Goal: Task Accomplishment & Management: Use online tool/utility

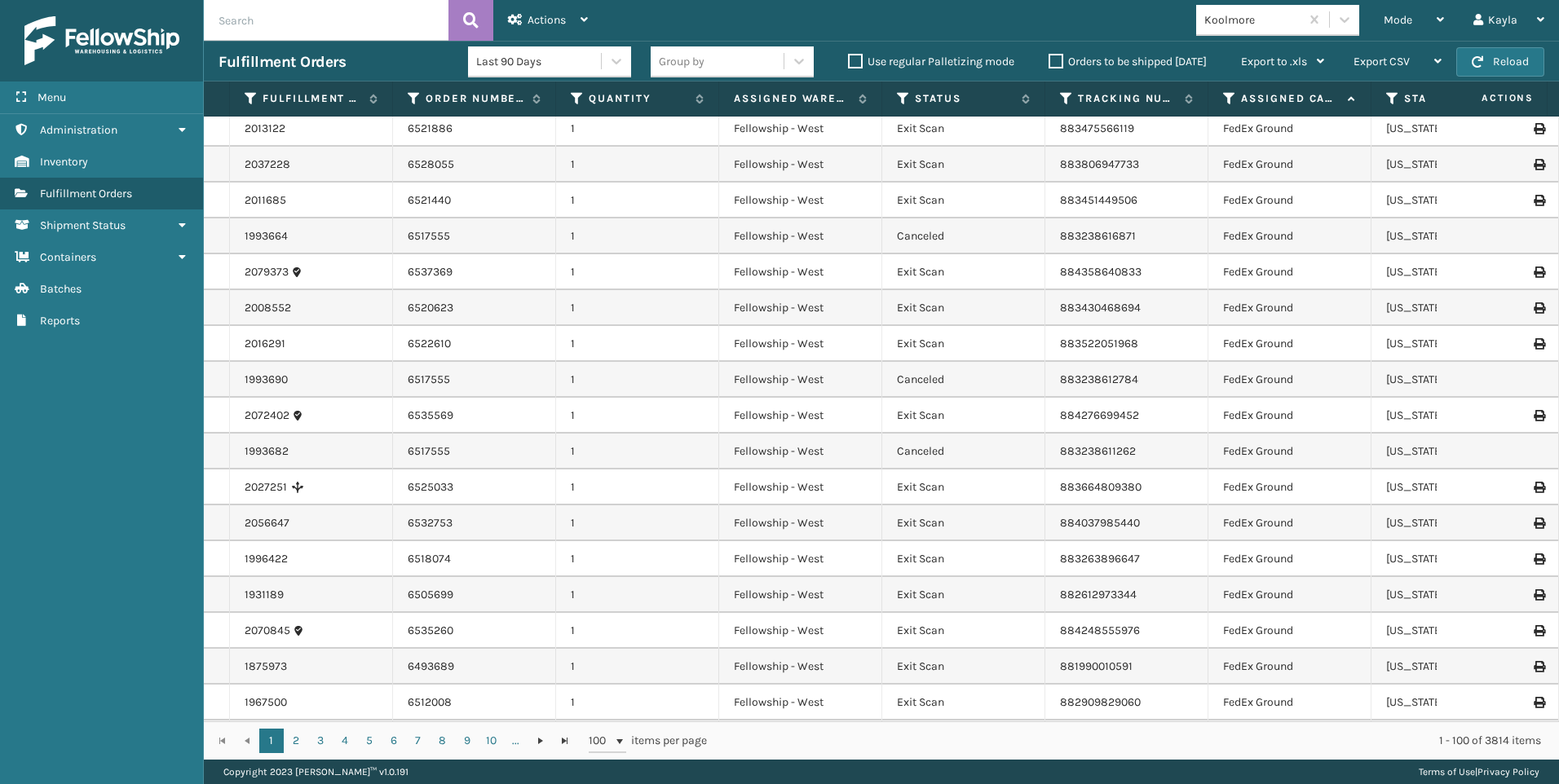
scroll to position [163, 0]
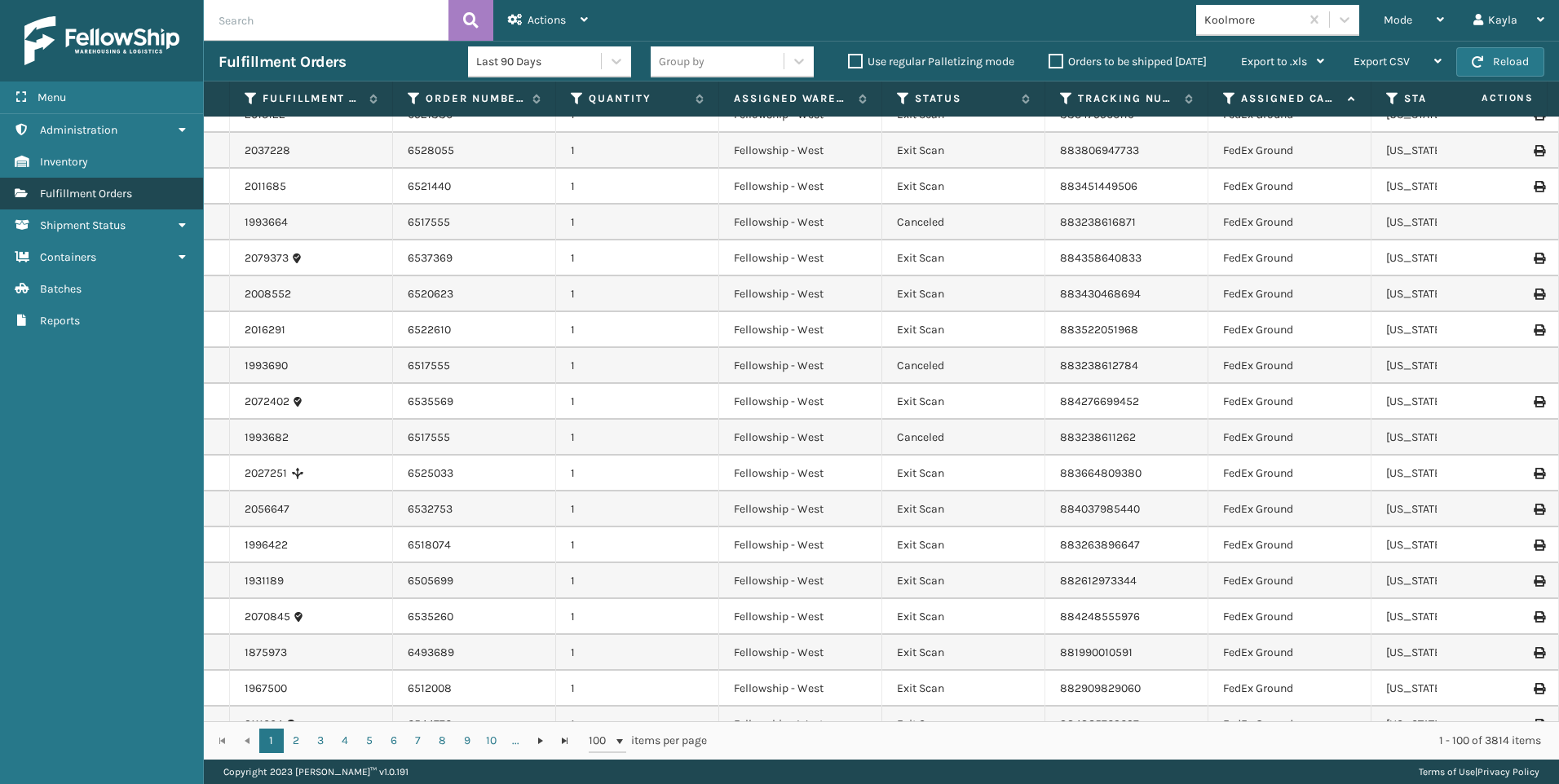
click at [98, 194] on span "Fulfillment Orders" at bounding box center [85, 194] width 92 height 14
click at [1424, 23] on div "Mode" at bounding box center [1414, 20] width 61 height 40
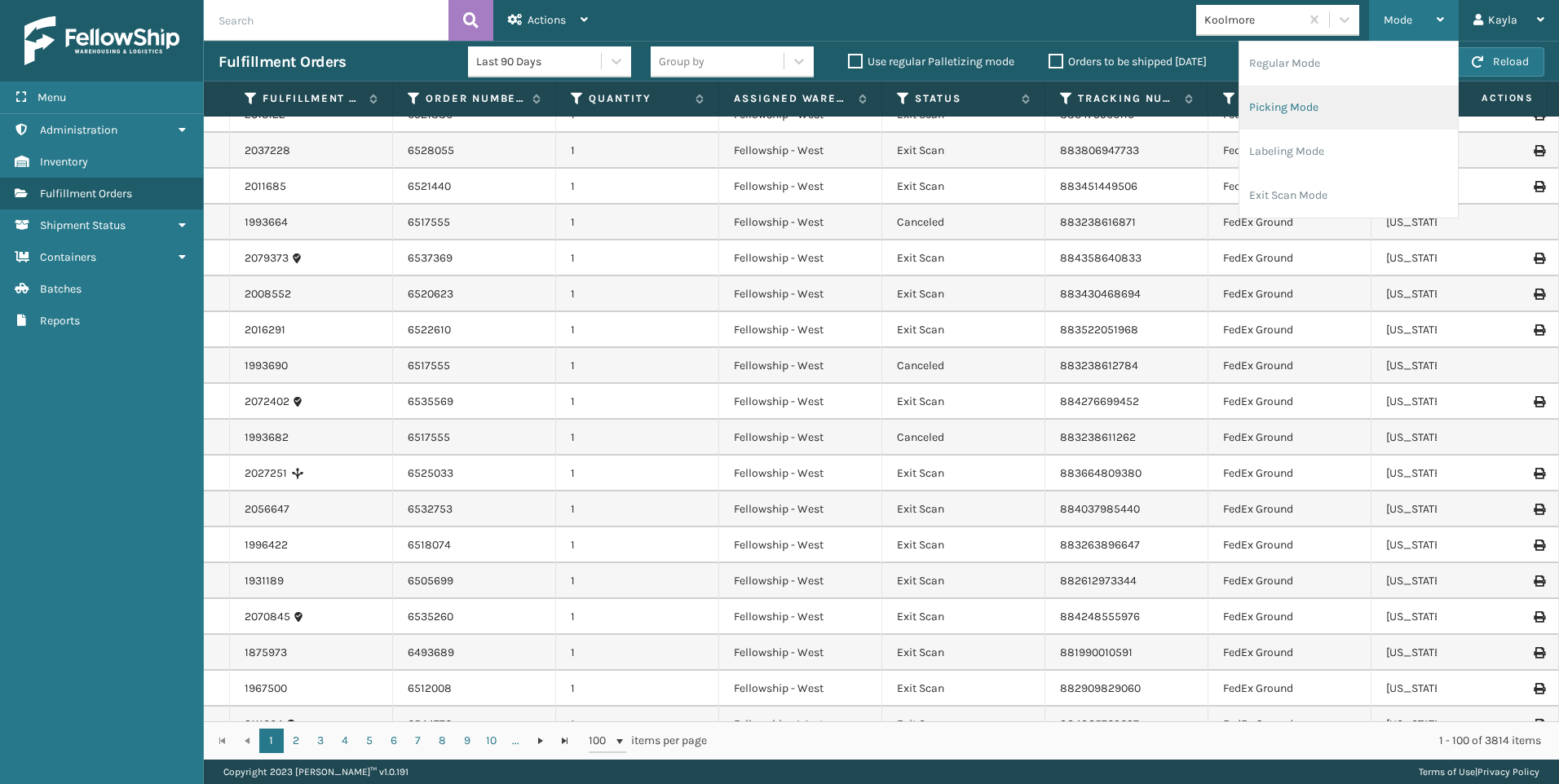
click at [1317, 105] on li "Picking Mode" at bounding box center [1349, 107] width 218 height 44
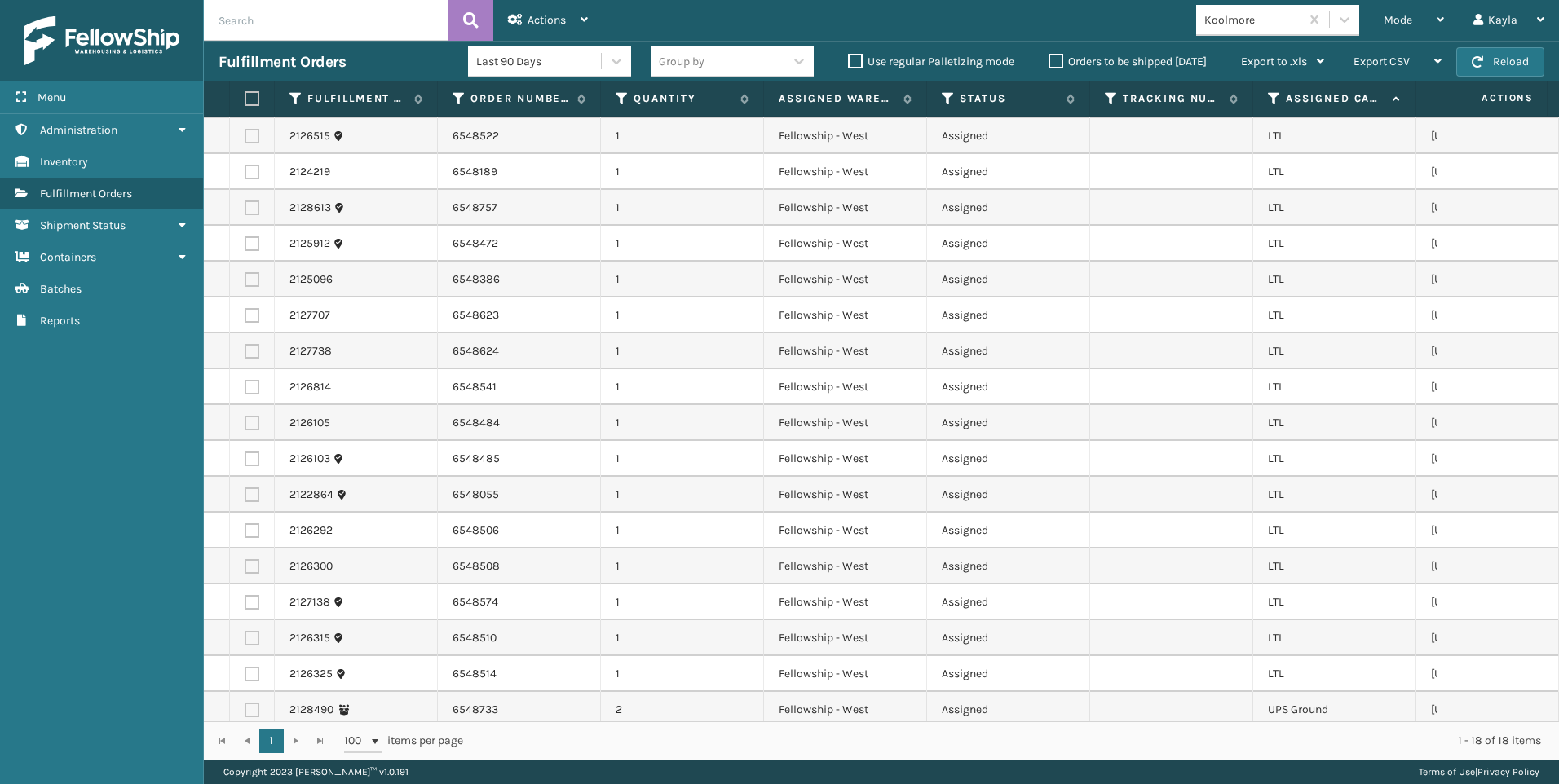
scroll to position [53, 0]
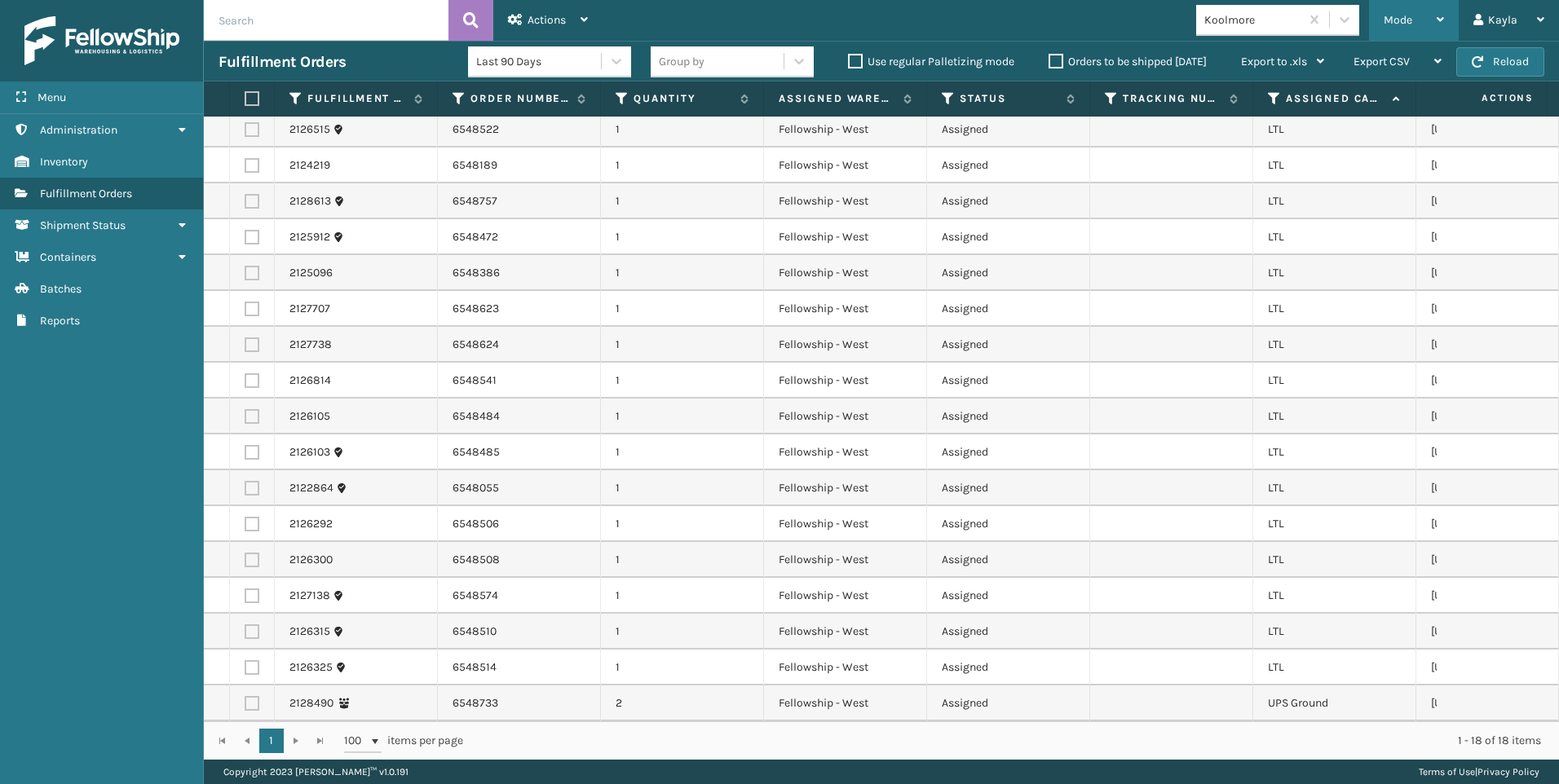
click at [1372, 40] on div "Mode Regular Mode Picking Mode Labeling Mode Exit Scan Mode" at bounding box center [1414, 20] width 90 height 40
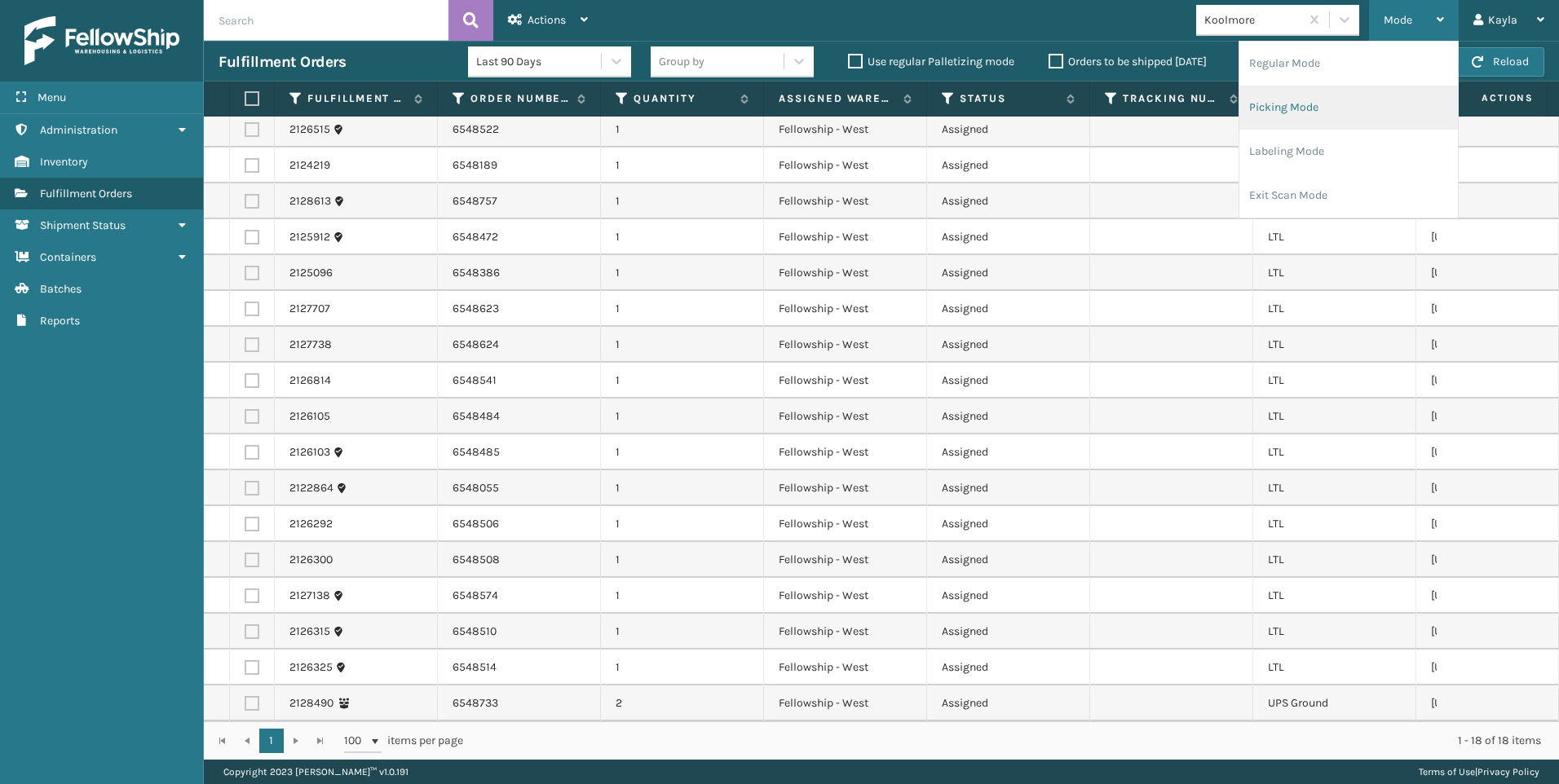
click at [1327, 105] on li "Picking Mode" at bounding box center [1349, 107] width 218 height 44
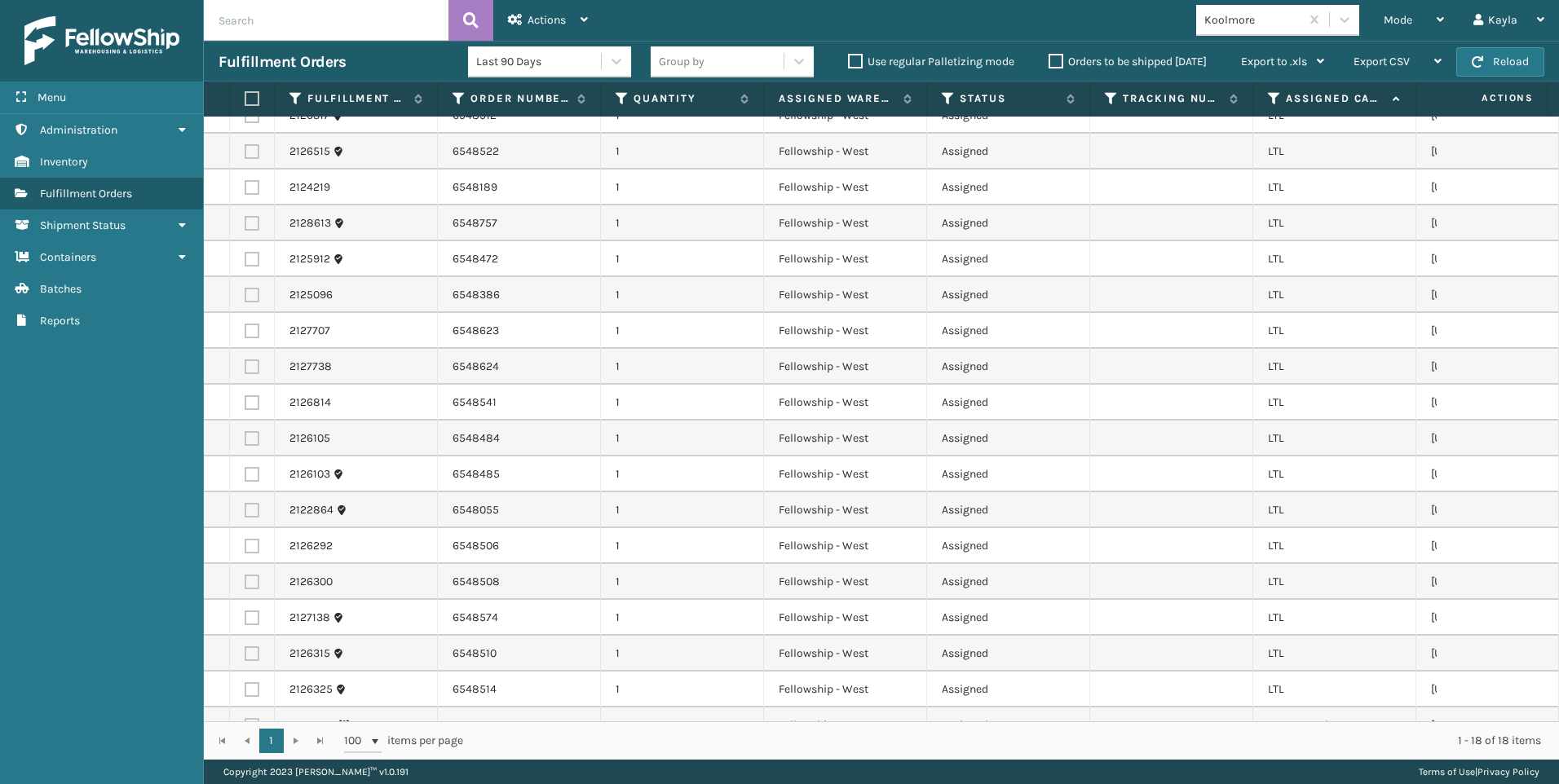
scroll to position [0, 0]
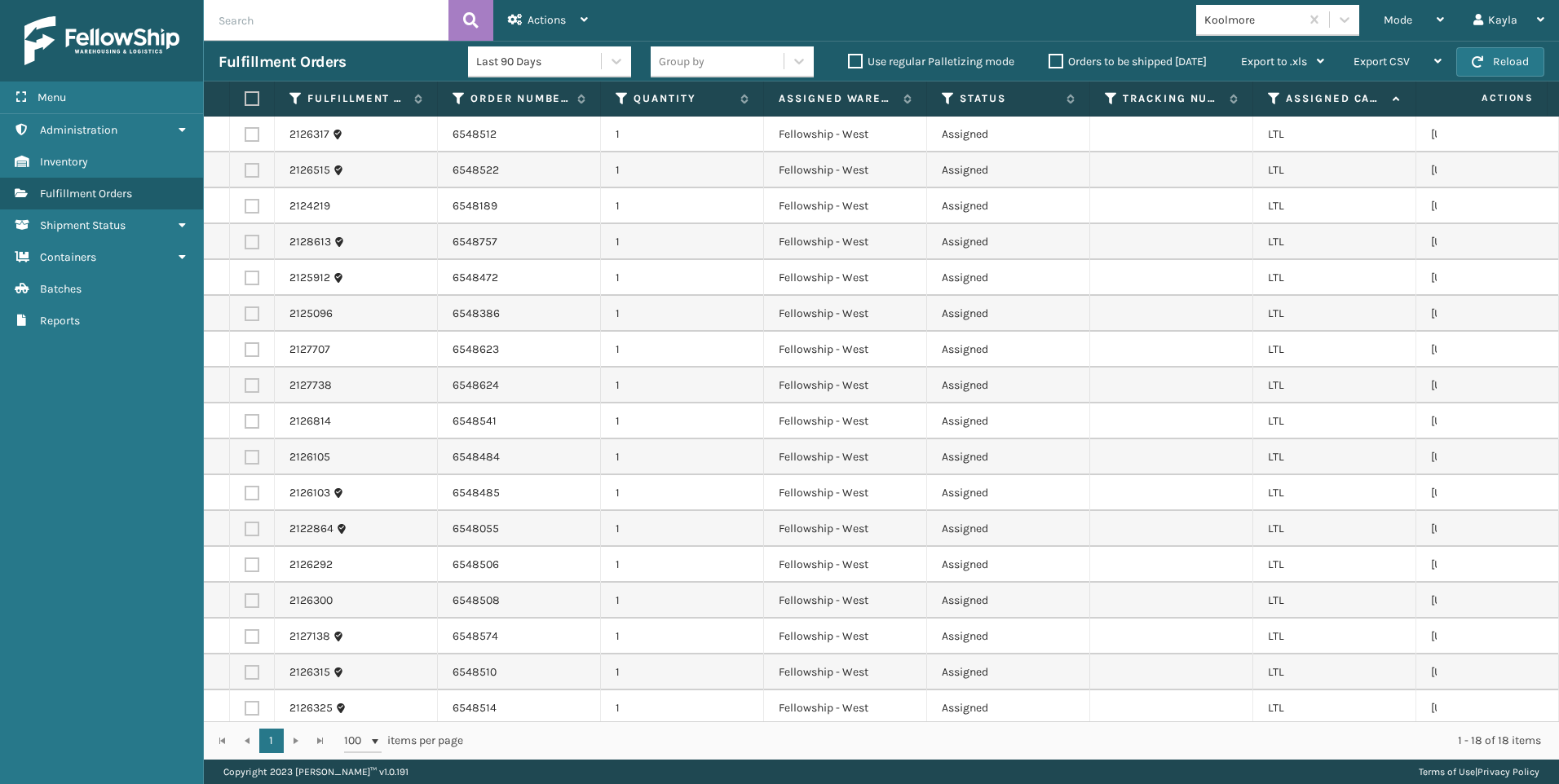
click at [253, 99] on label at bounding box center [249, 99] width 10 height 15
click at [246, 99] on input "checkbox" at bounding box center [245, 99] width 1 height 11
checkbox input "true"
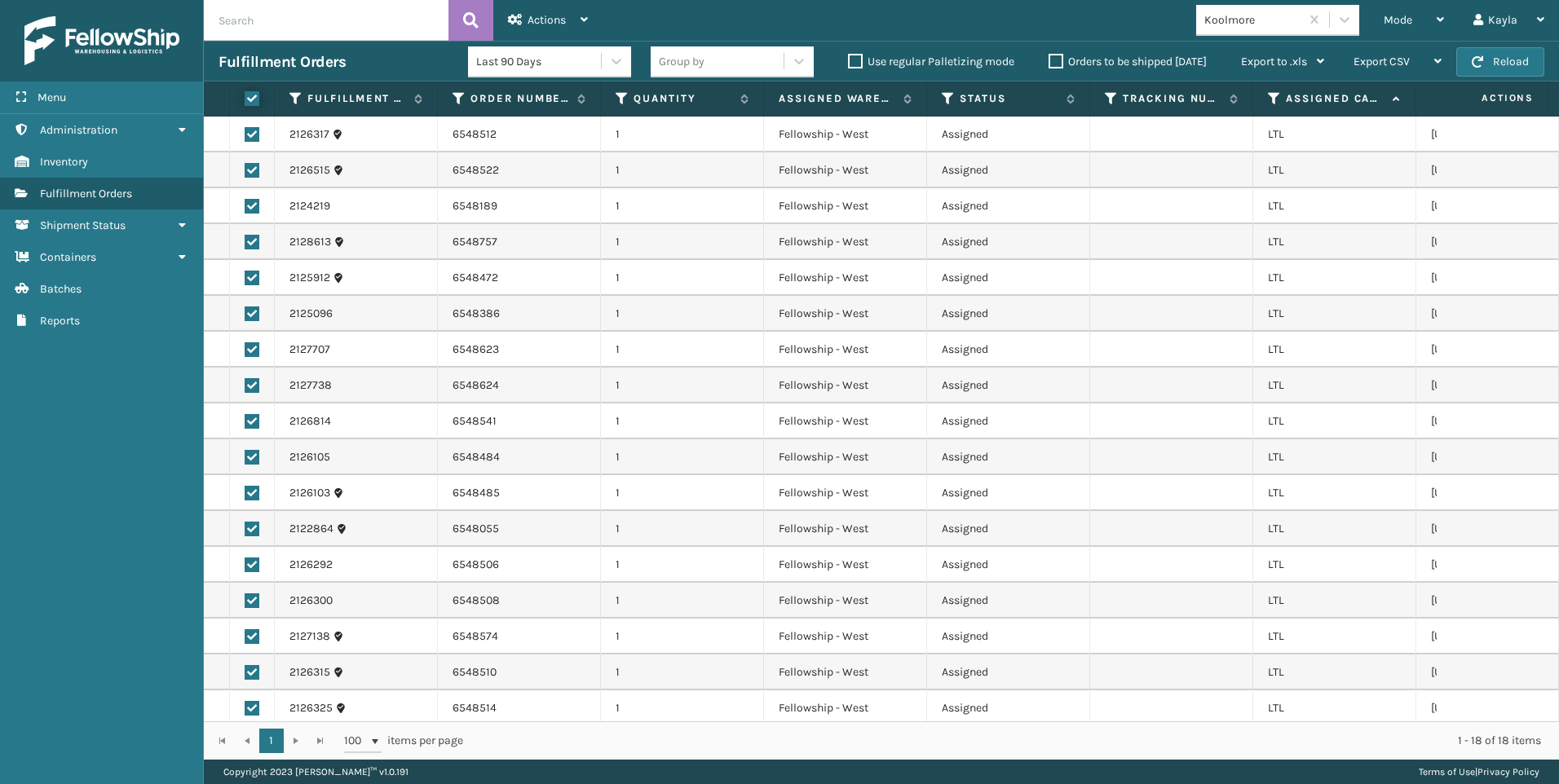
checkbox input "true"
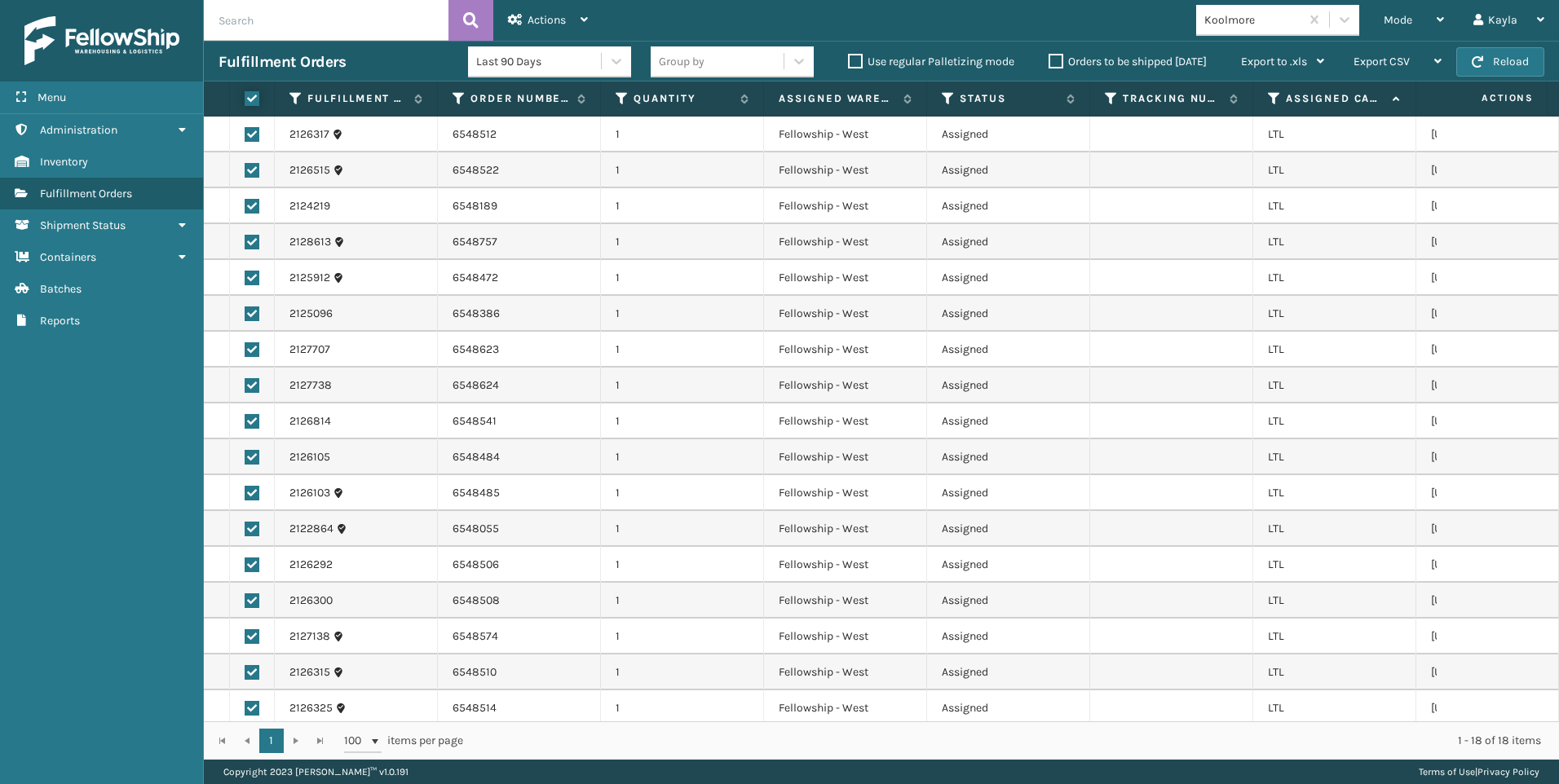
checkbox input "true"
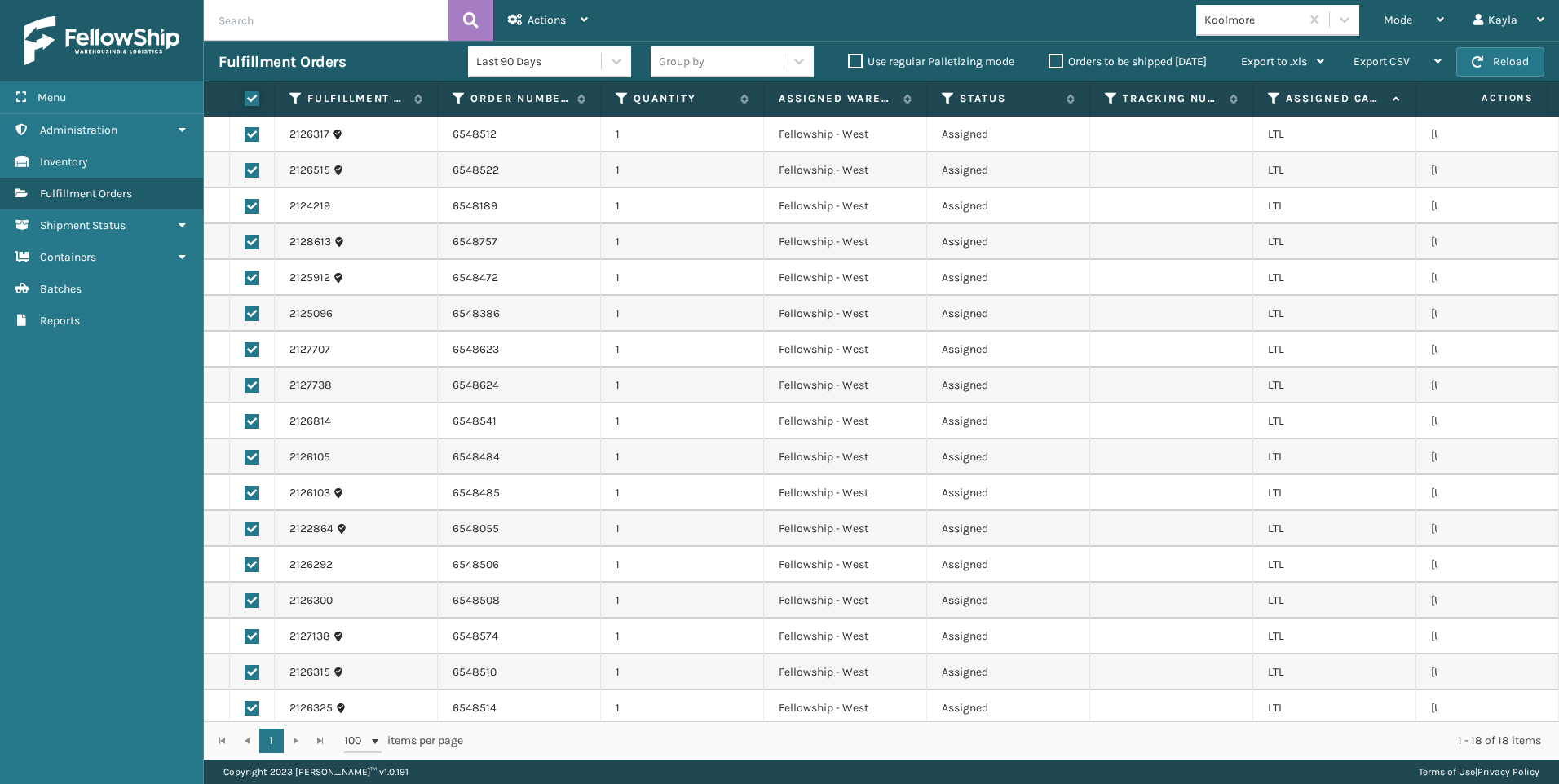
checkbox input "true"
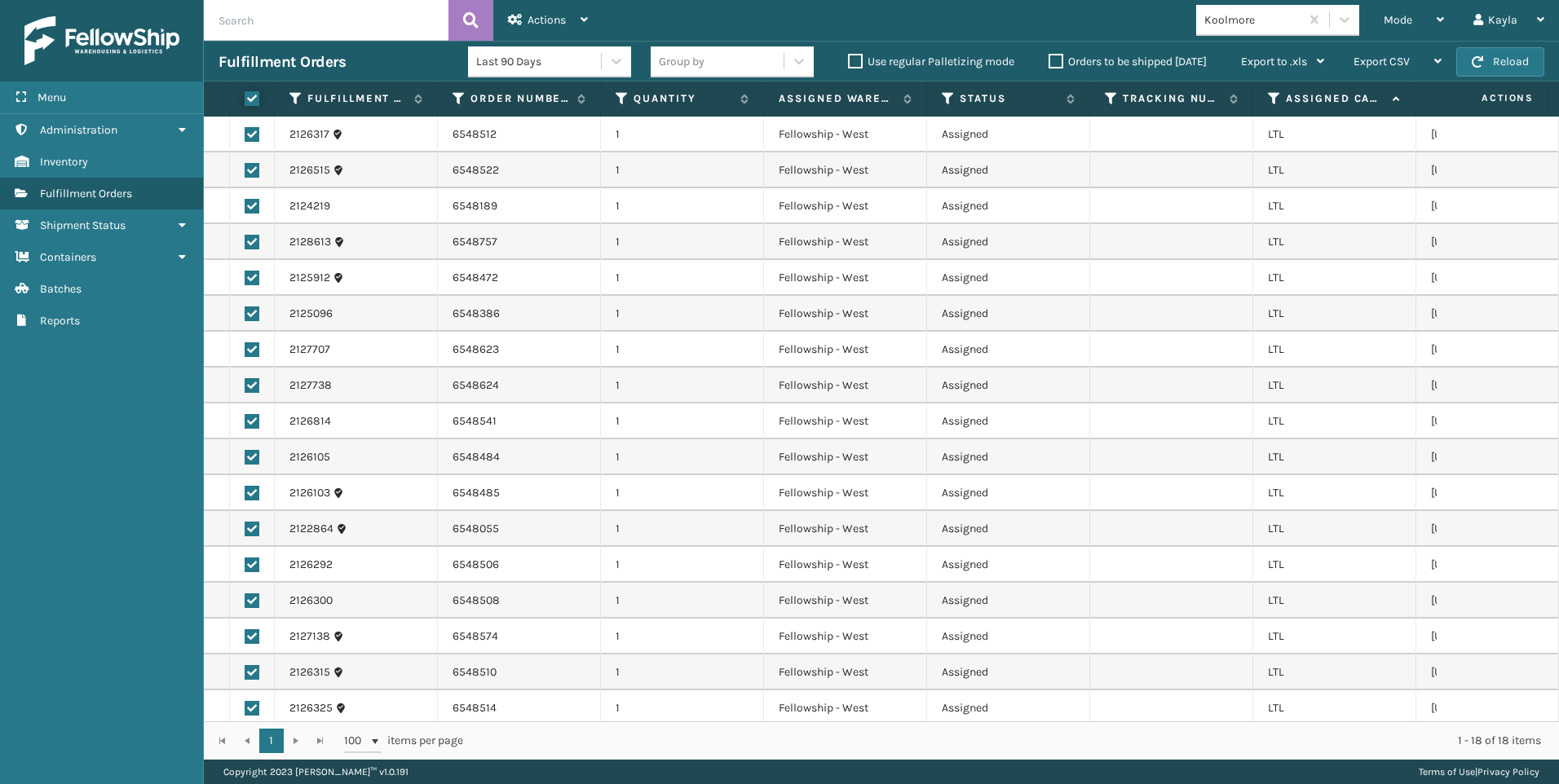
checkbox input "true"
click at [586, 32] on div "Actions" at bounding box center [548, 20] width 80 height 40
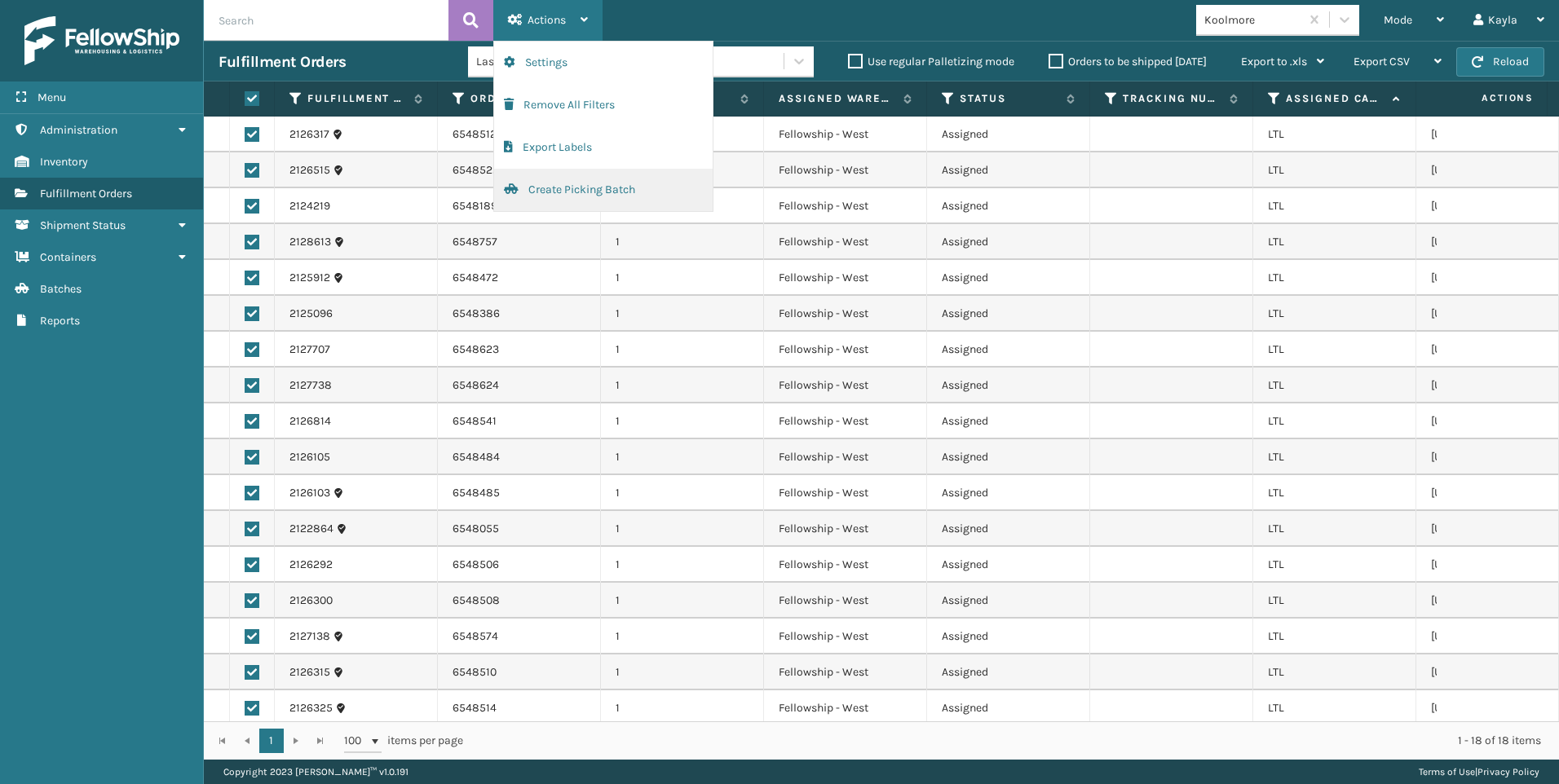
click at [576, 188] on button "Create Picking Batch" at bounding box center [603, 190] width 218 height 42
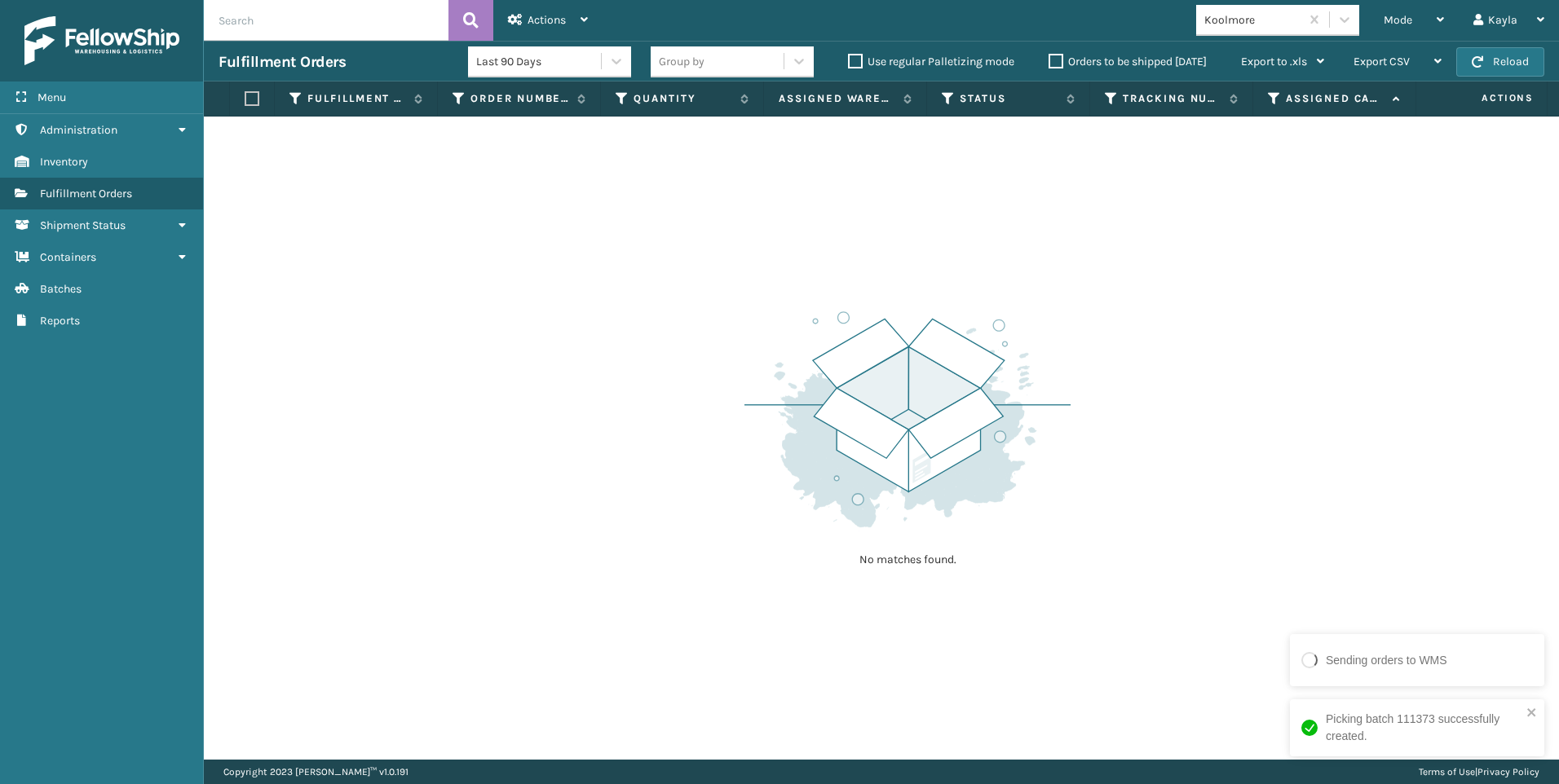
click at [1253, 21] on div "Koolmore" at bounding box center [1253, 19] width 97 height 17
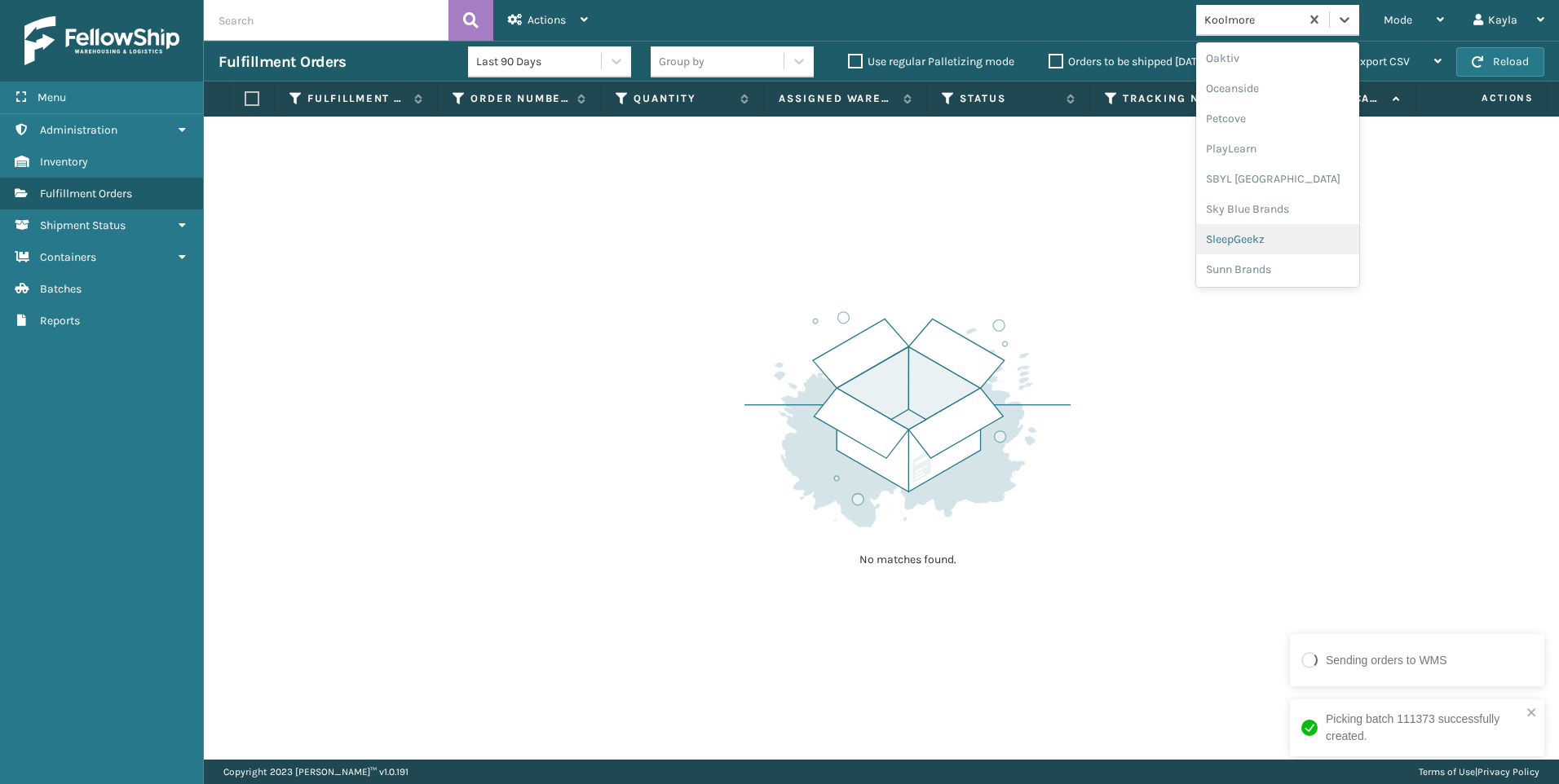
scroll to position [817, 0]
click at [1257, 223] on div "Sky Blue Brands" at bounding box center [1277, 209] width 163 height 30
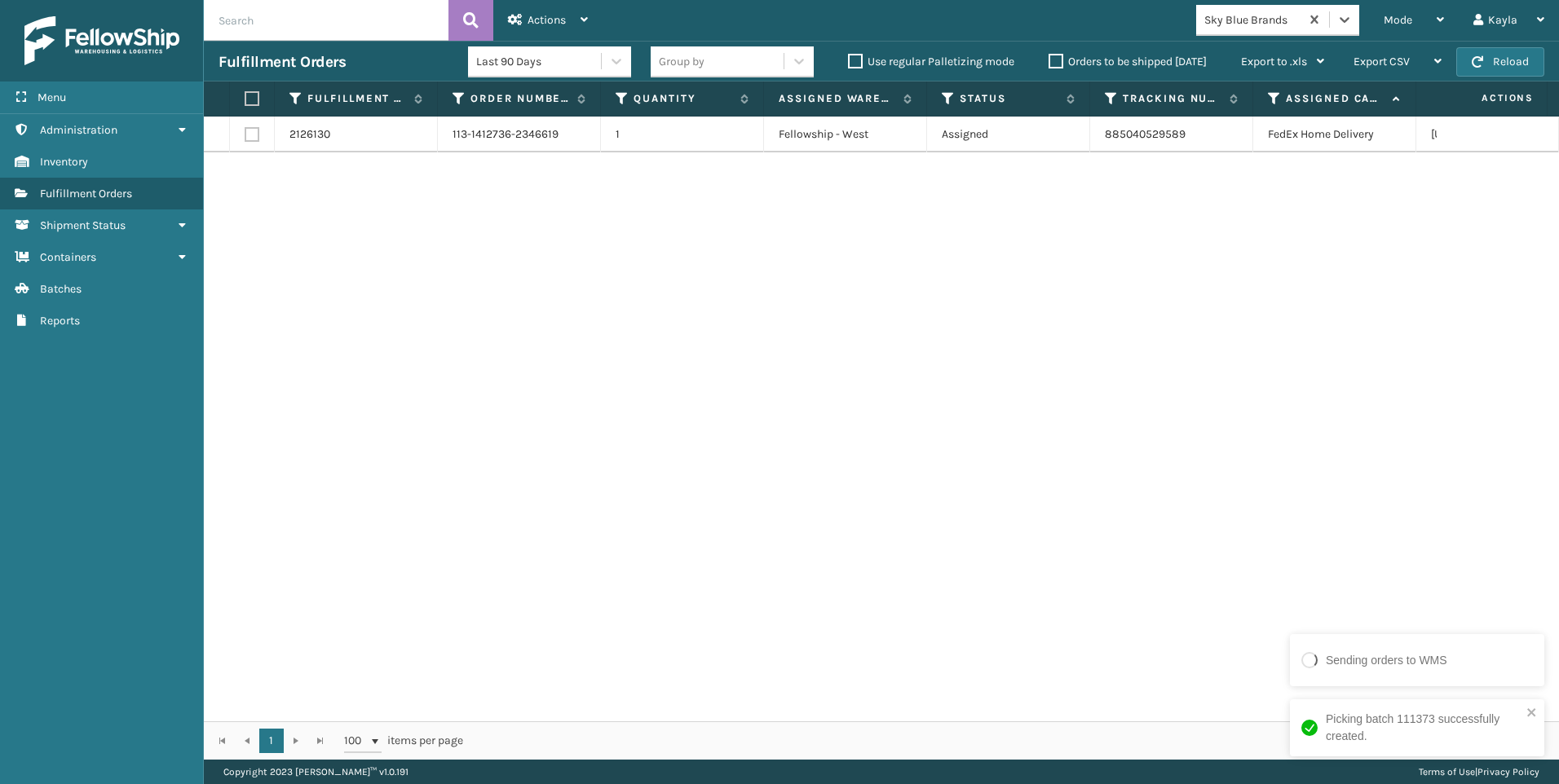
click at [1270, 12] on div "Sky Blue Brands" at bounding box center [1253, 19] width 97 height 17
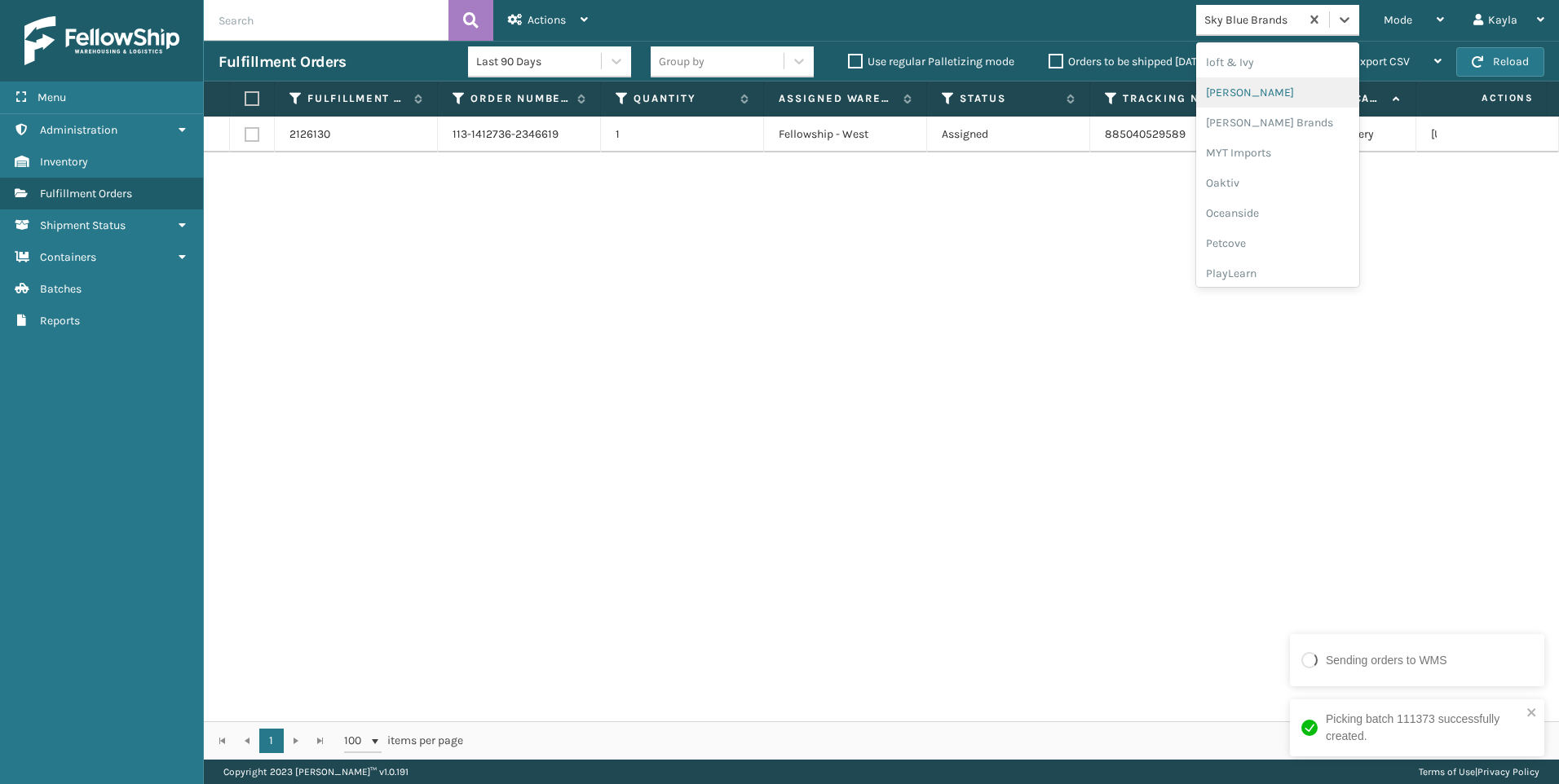
scroll to position [817, 0]
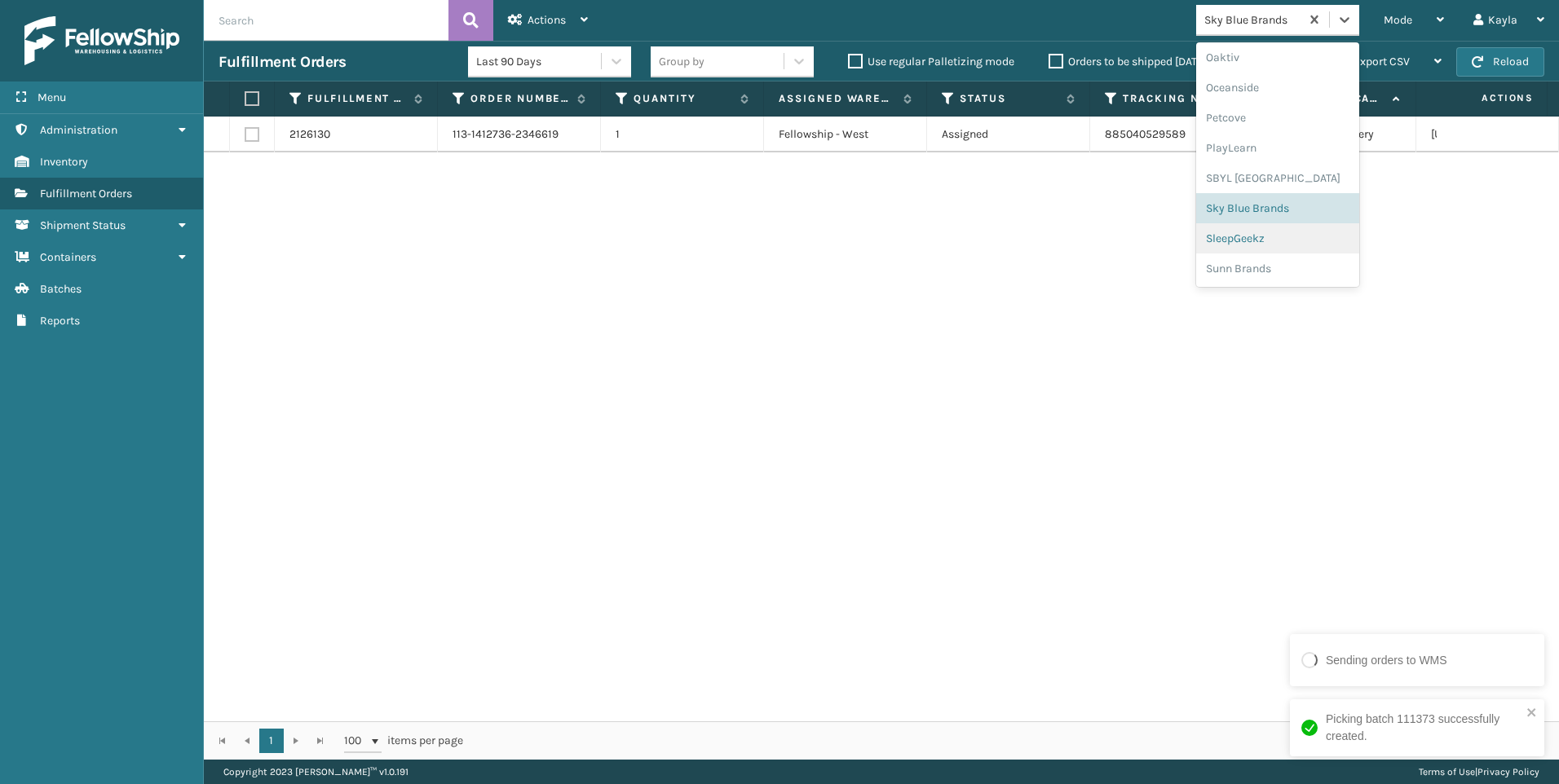
click at [1277, 236] on div "SleepGeekz" at bounding box center [1277, 238] width 163 height 30
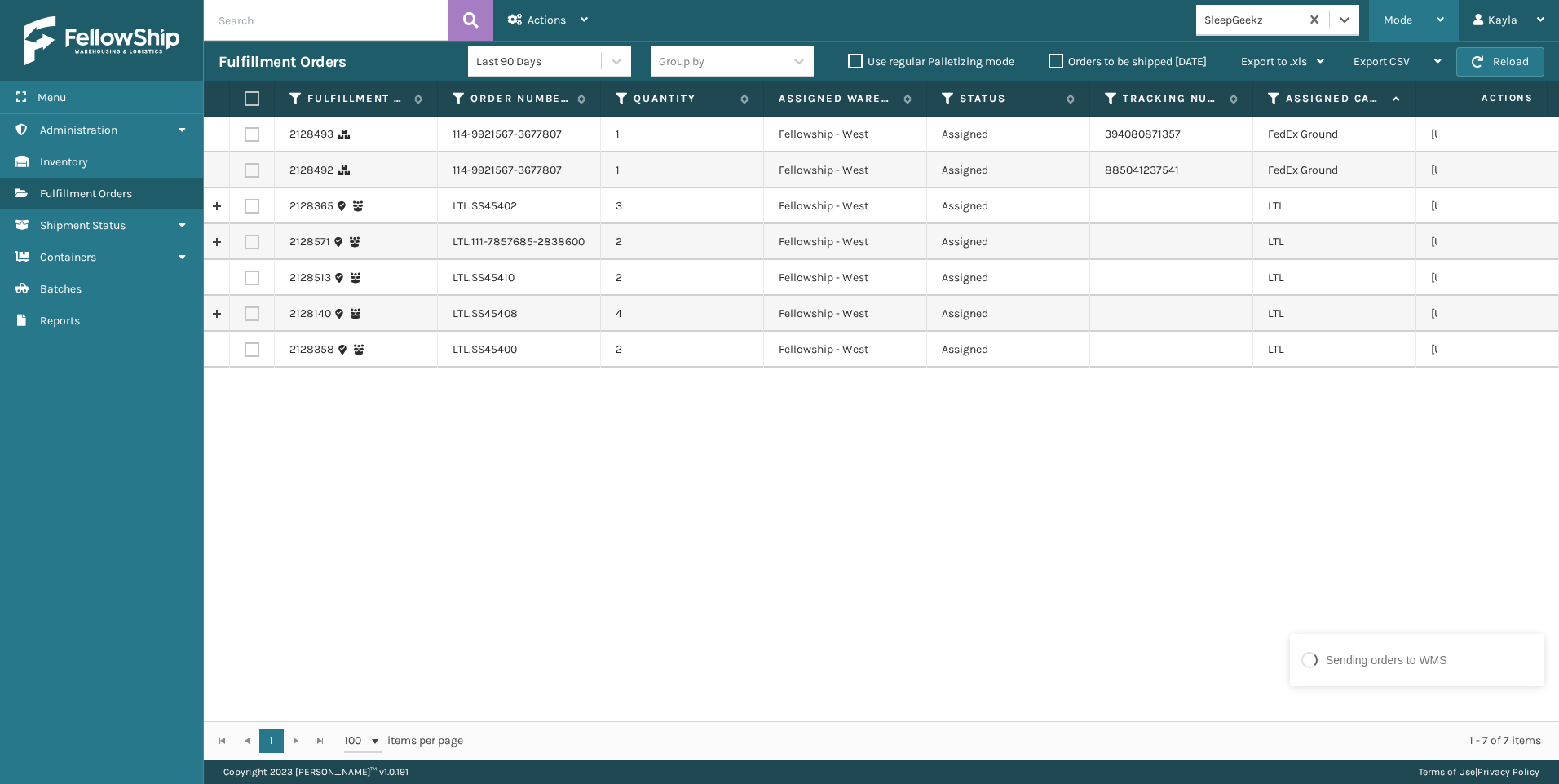
drag, startPoint x: 1395, startPoint y: 26, endPoint x: 1385, endPoint y: 38, distance: 15.6
click at [1395, 26] on span "Mode" at bounding box center [1398, 20] width 28 height 14
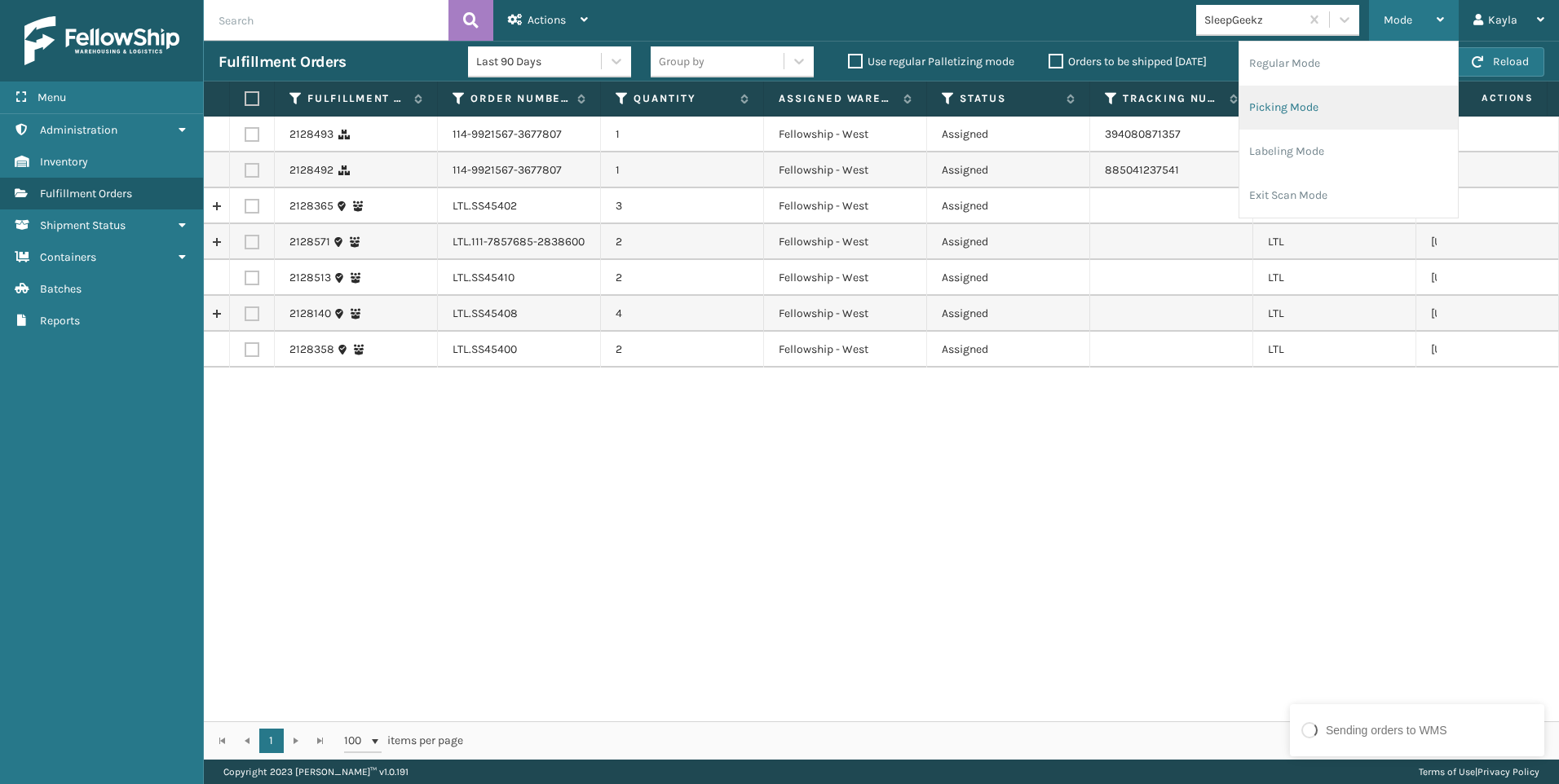
click at [1277, 108] on li "Picking Mode" at bounding box center [1349, 107] width 218 height 44
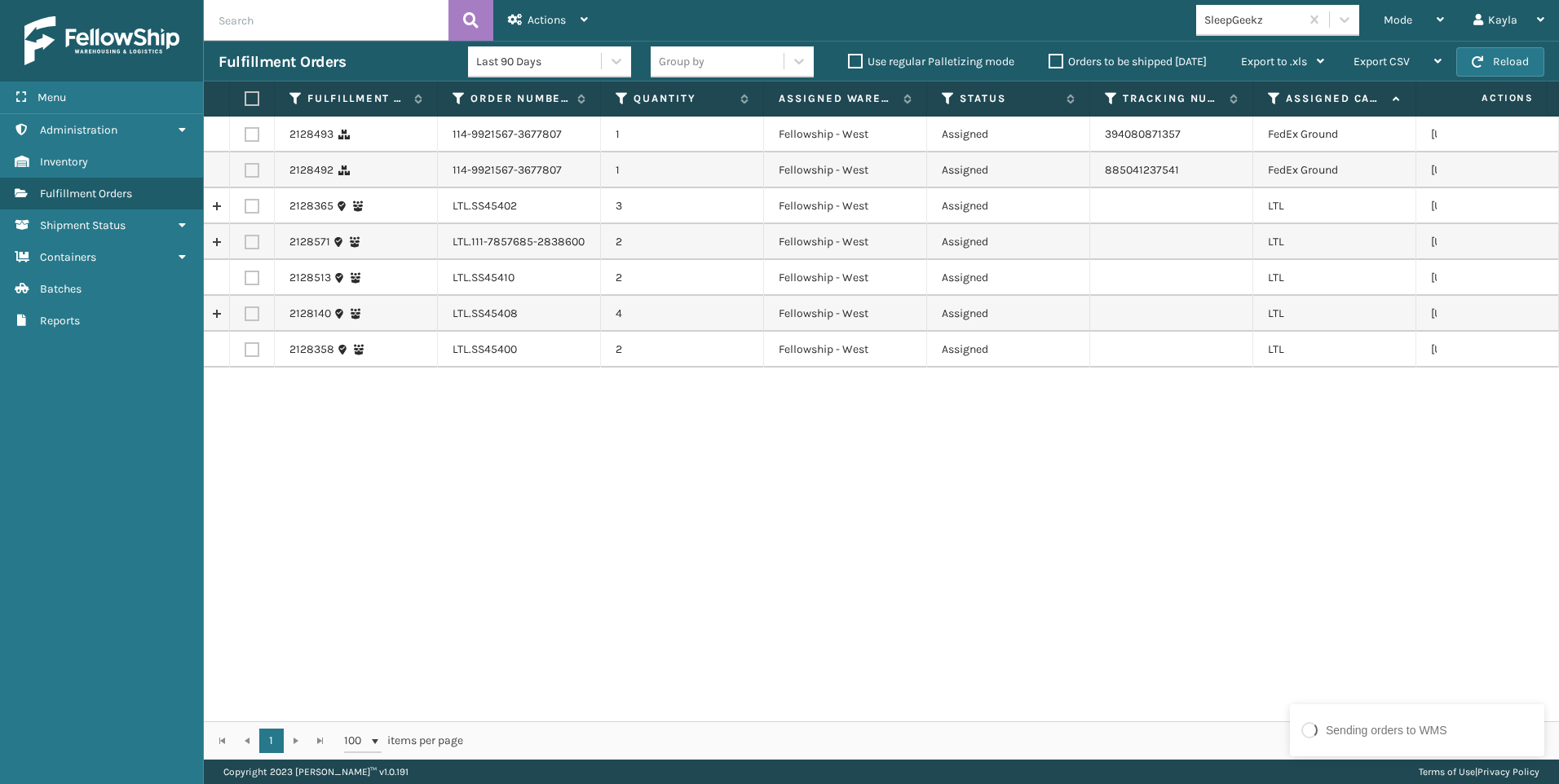
click at [253, 105] on label at bounding box center [249, 99] width 10 height 15
click at [246, 105] on input "checkbox" at bounding box center [245, 99] width 1 height 11
checkbox input "true"
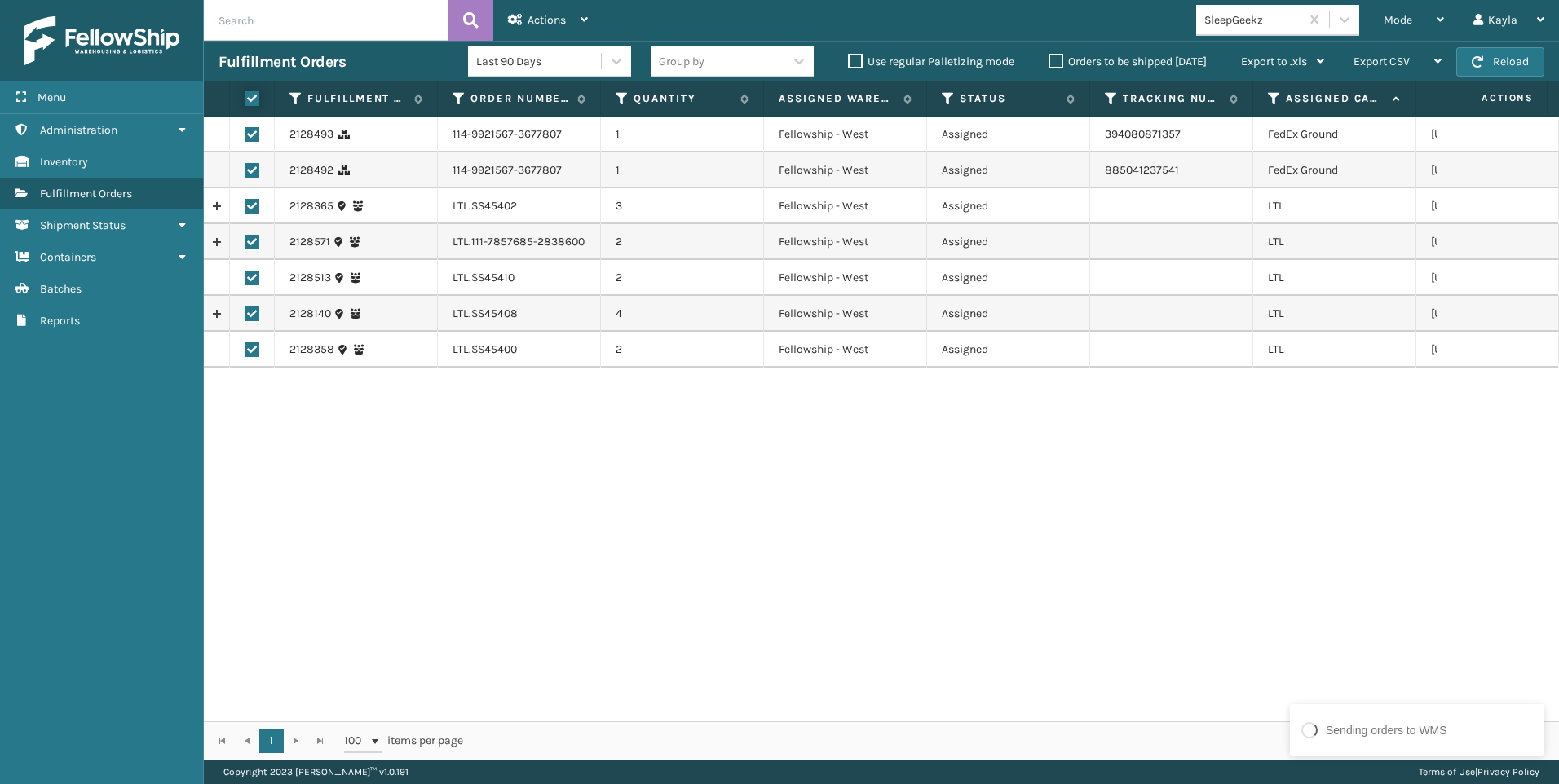
checkbox input "true"
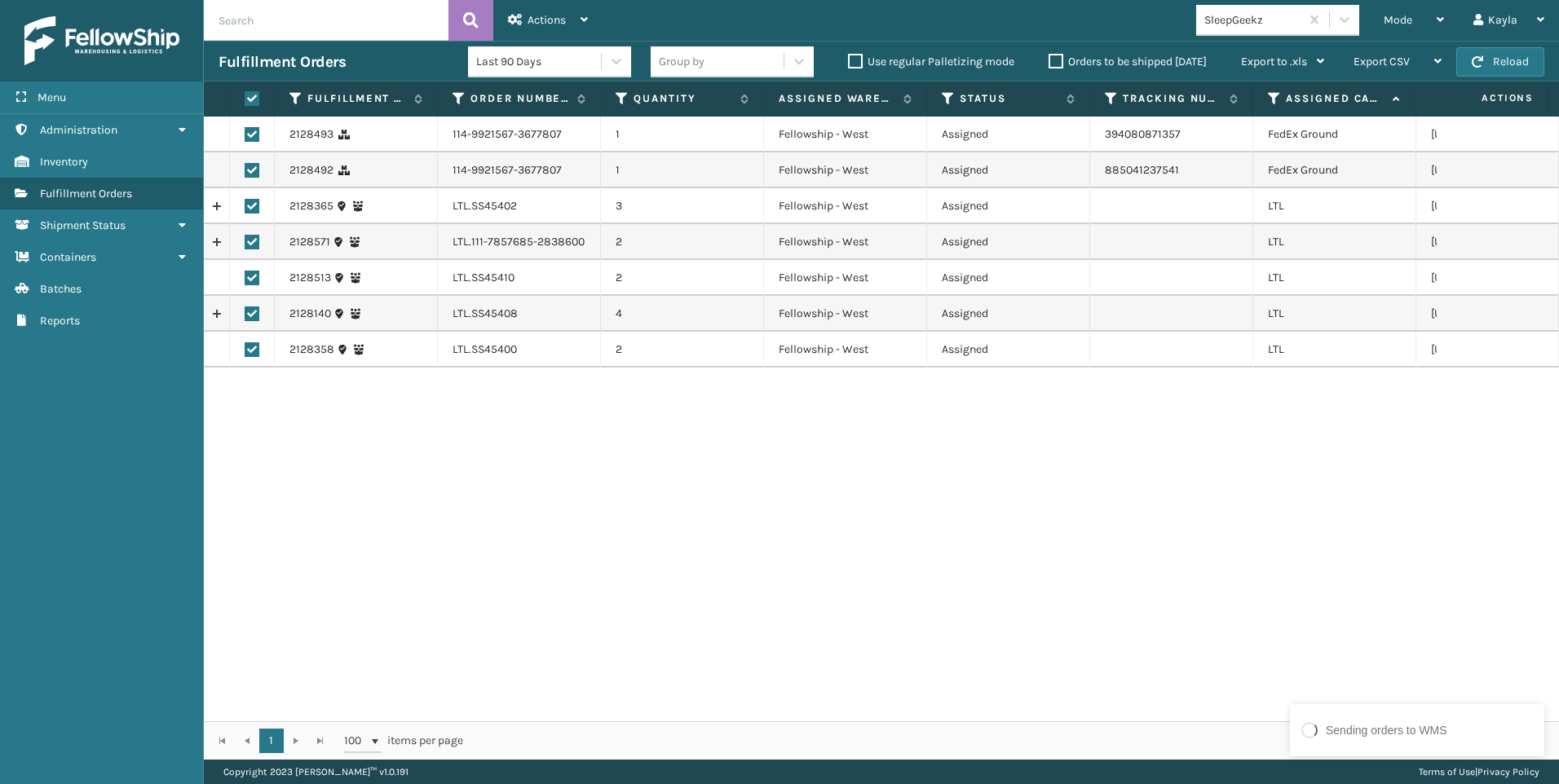
click at [253, 139] on label at bounding box center [252, 134] width 15 height 15
click at [246, 138] on input "checkbox" at bounding box center [245, 132] width 1 height 11
checkbox input "false"
click at [254, 171] on label at bounding box center [252, 170] width 15 height 15
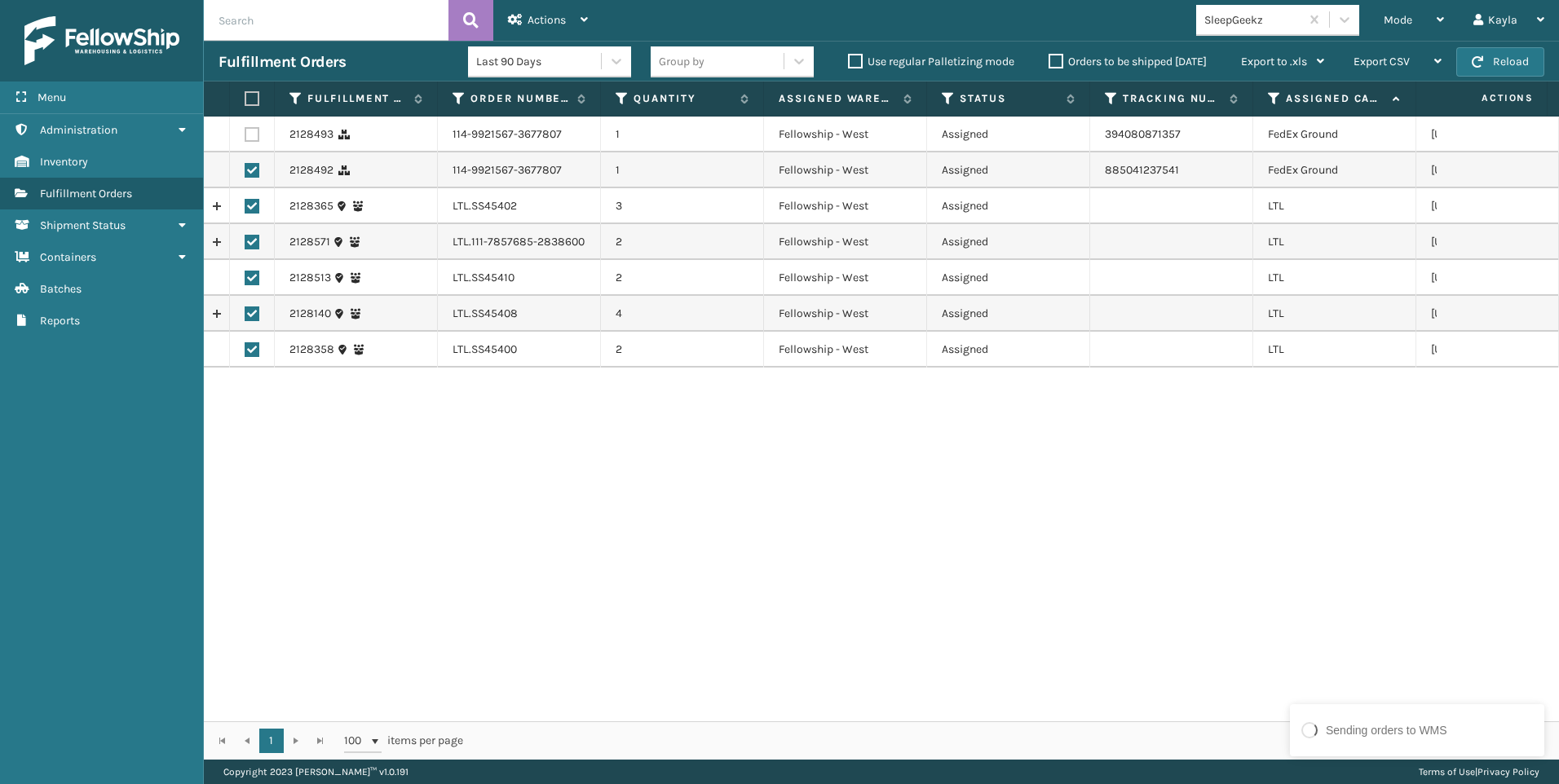
click at [246, 171] on input "checkbox" at bounding box center [245, 168] width 1 height 11
checkbox input "false"
click at [558, 29] on div "Actions" at bounding box center [548, 20] width 80 height 40
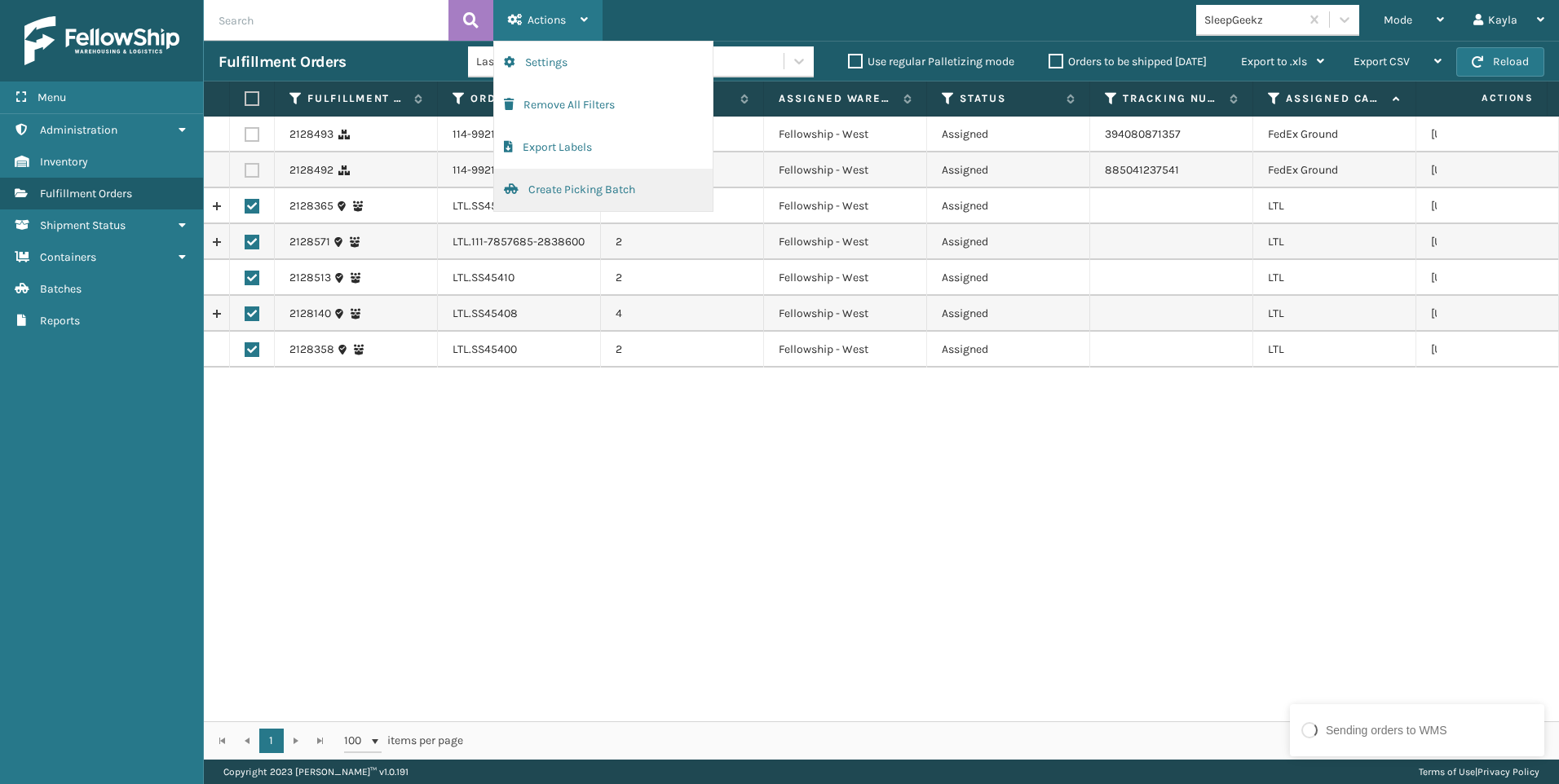
click at [604, 192] on button "Create Picking Batch" at bounding box center [603, 190] width 218 height 42
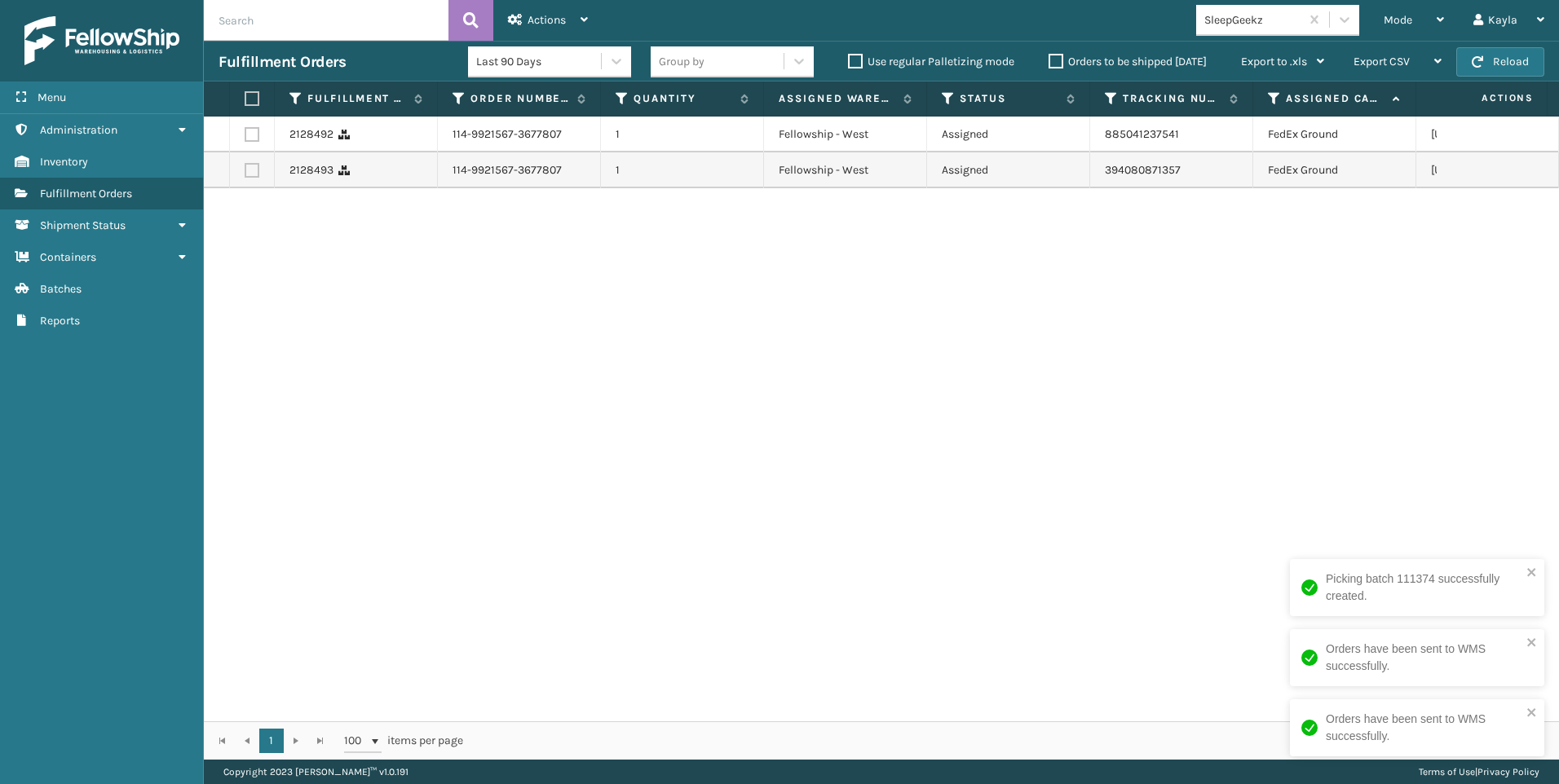
click at [782, 441] on div "2128492 114-9921567-3677807 1 Fellowship - West Assigned 885041237541 [GEOGRAPH…" at bounding box center [881, 418] width 1355 height 604
click at [1409, 27] on div "Mode" at bounding box center [1414, 20] width 61 height 40
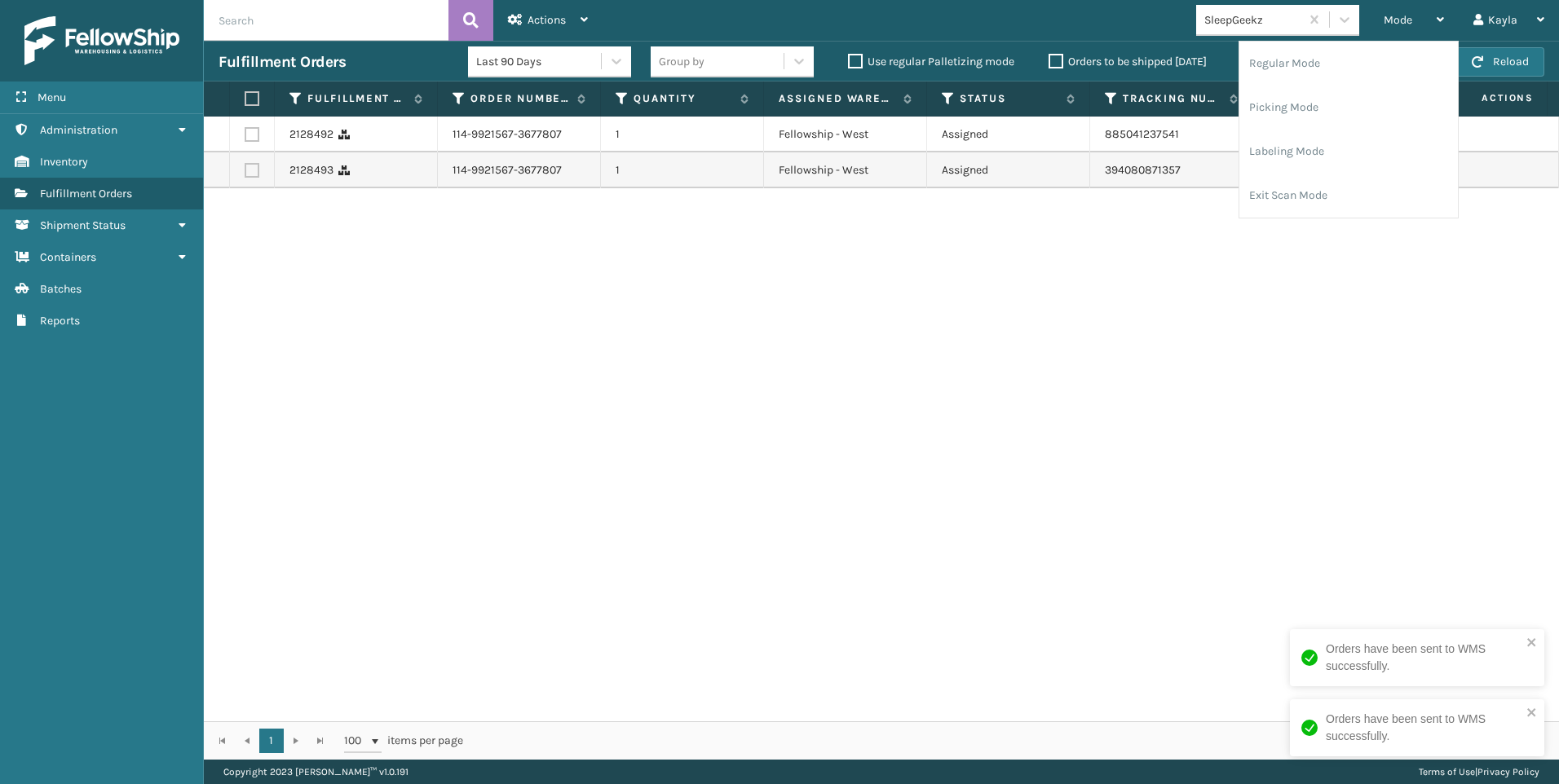
click at [1281, 23] on div "SleepGeekz" at bounding box center [1253, 19] width 97 height 17
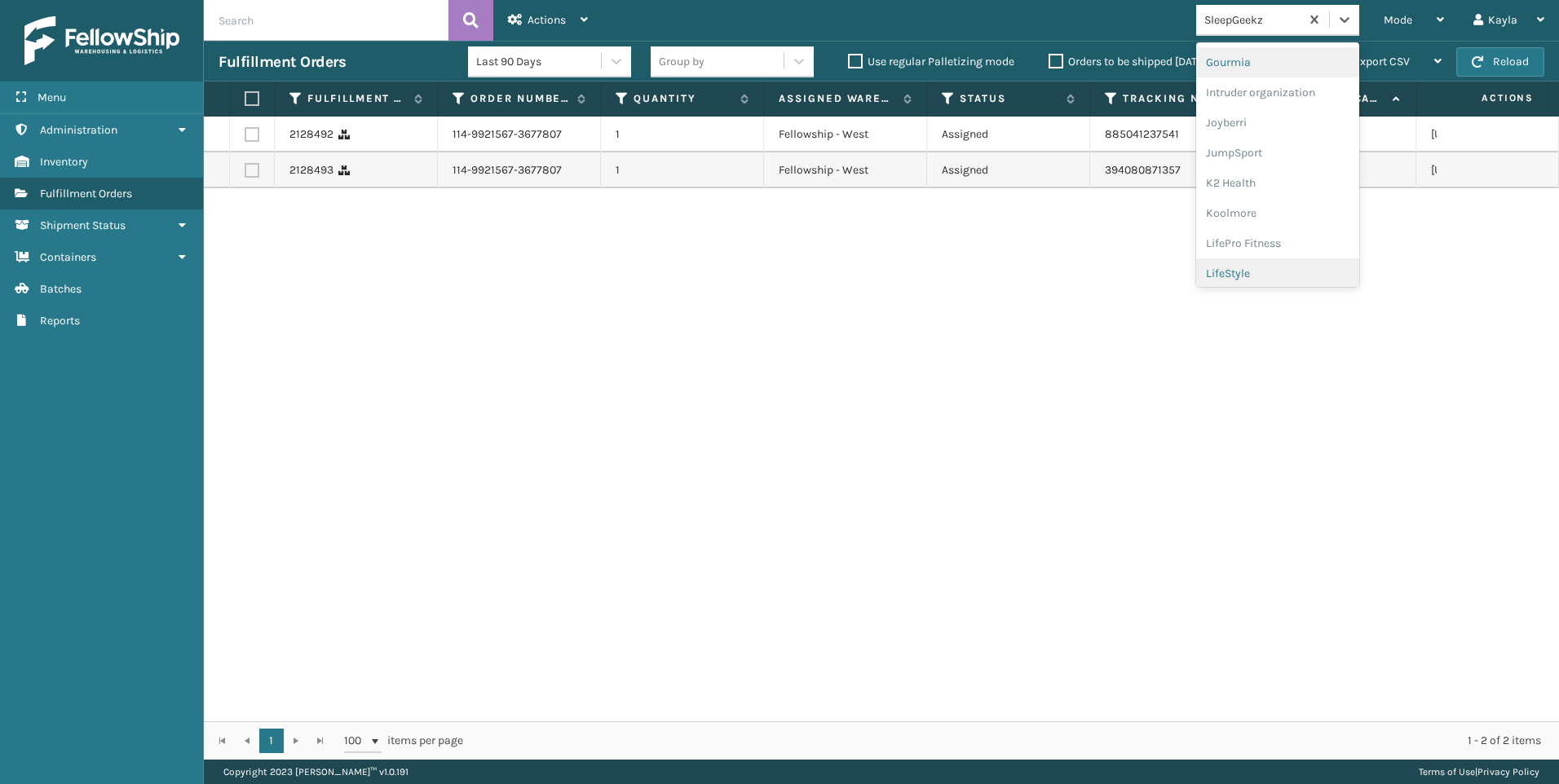
scroll to position [489, 0]
click at [1282, 138] on div "Koolmore" at bounding box center [1277, 144] width 163 height 30
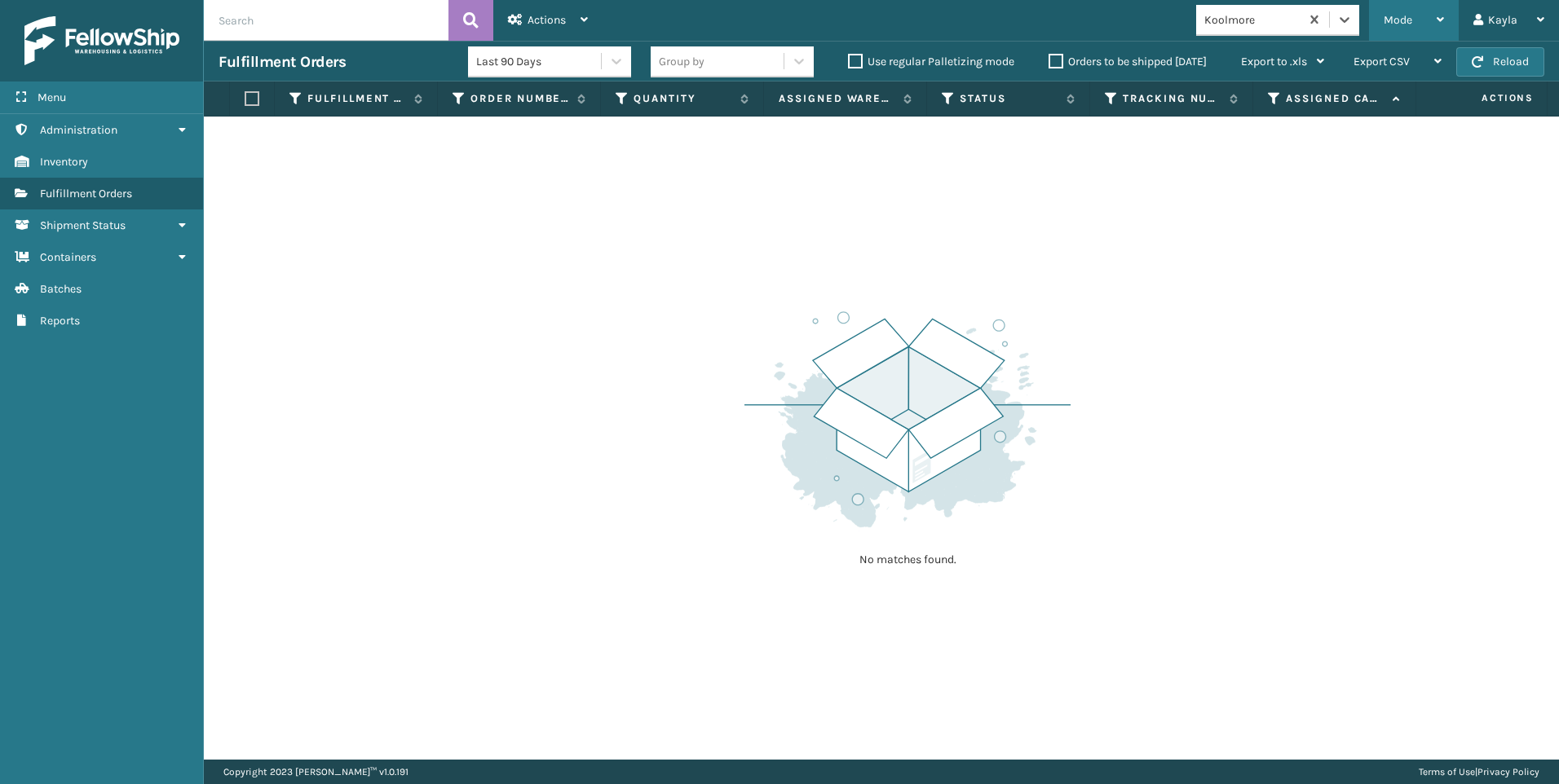
click at [1426, 17] on div "Mode" at bounding box center [1414, 20] width 61 height 40
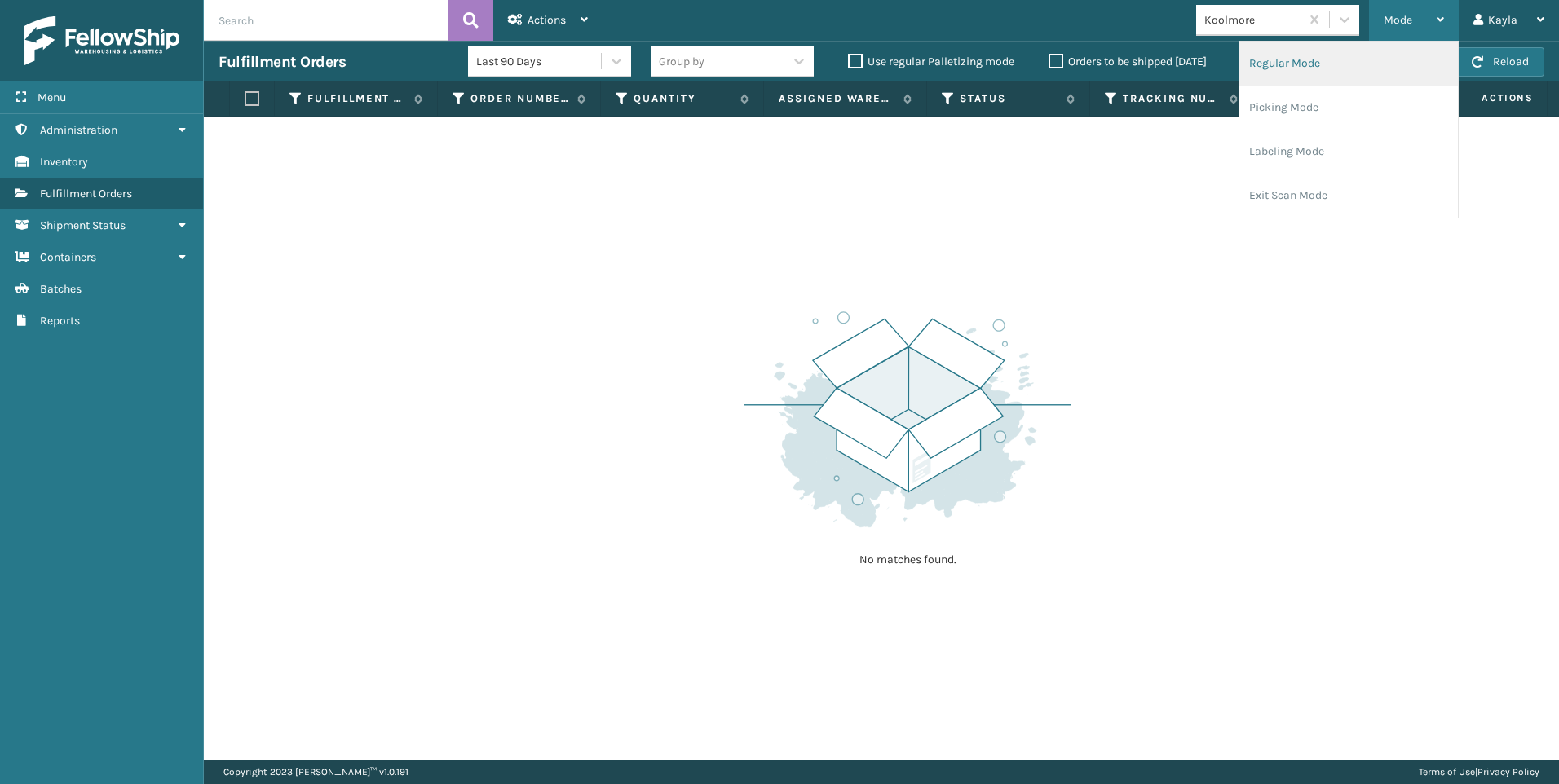
click at [1358, 48] on li "Regular Mode" at bounding box center [1349, 63] width 218 height 44
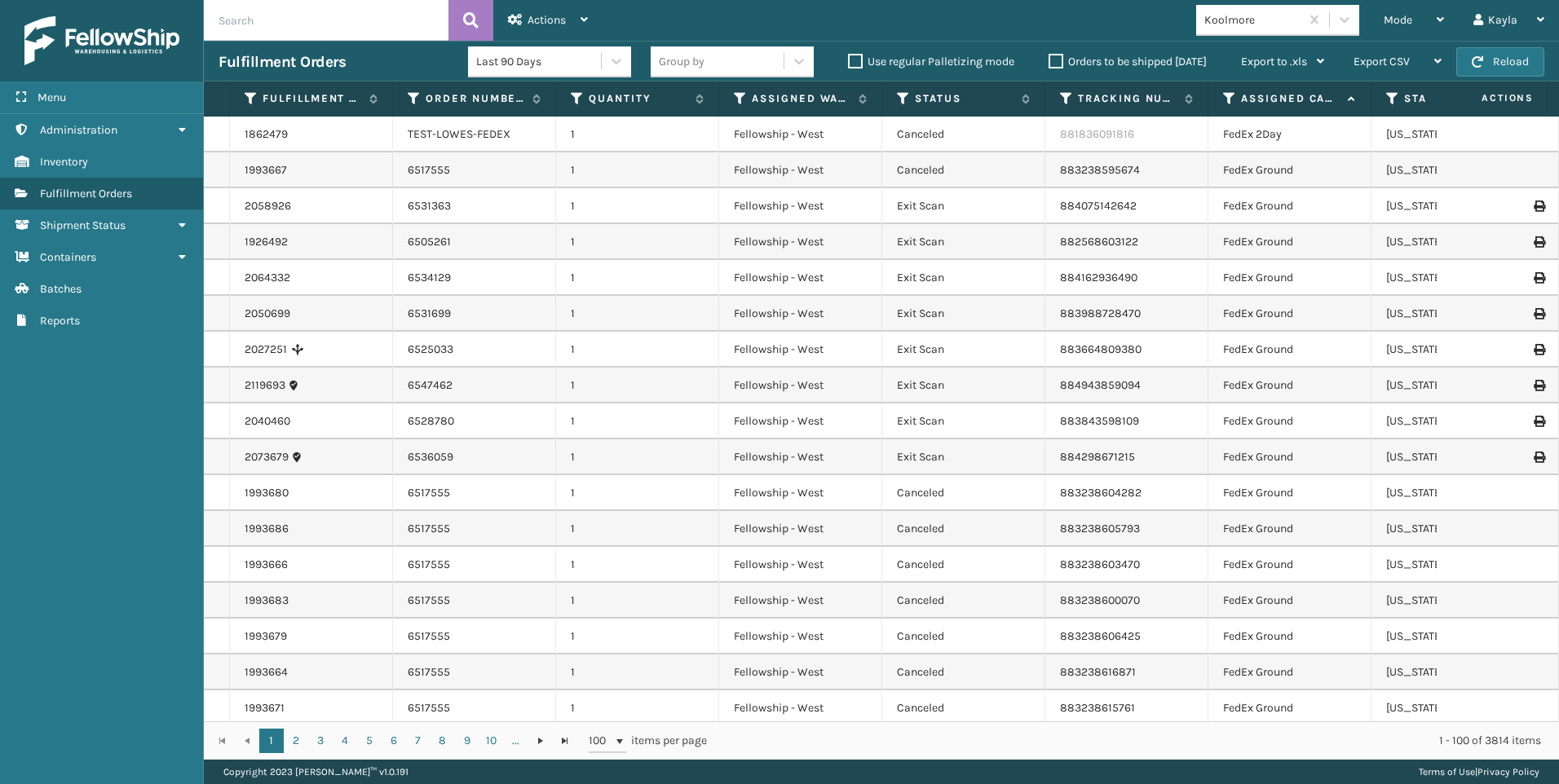
click at [282, 19] on input "text" at bounding box center [327, 20] width 245 height 40
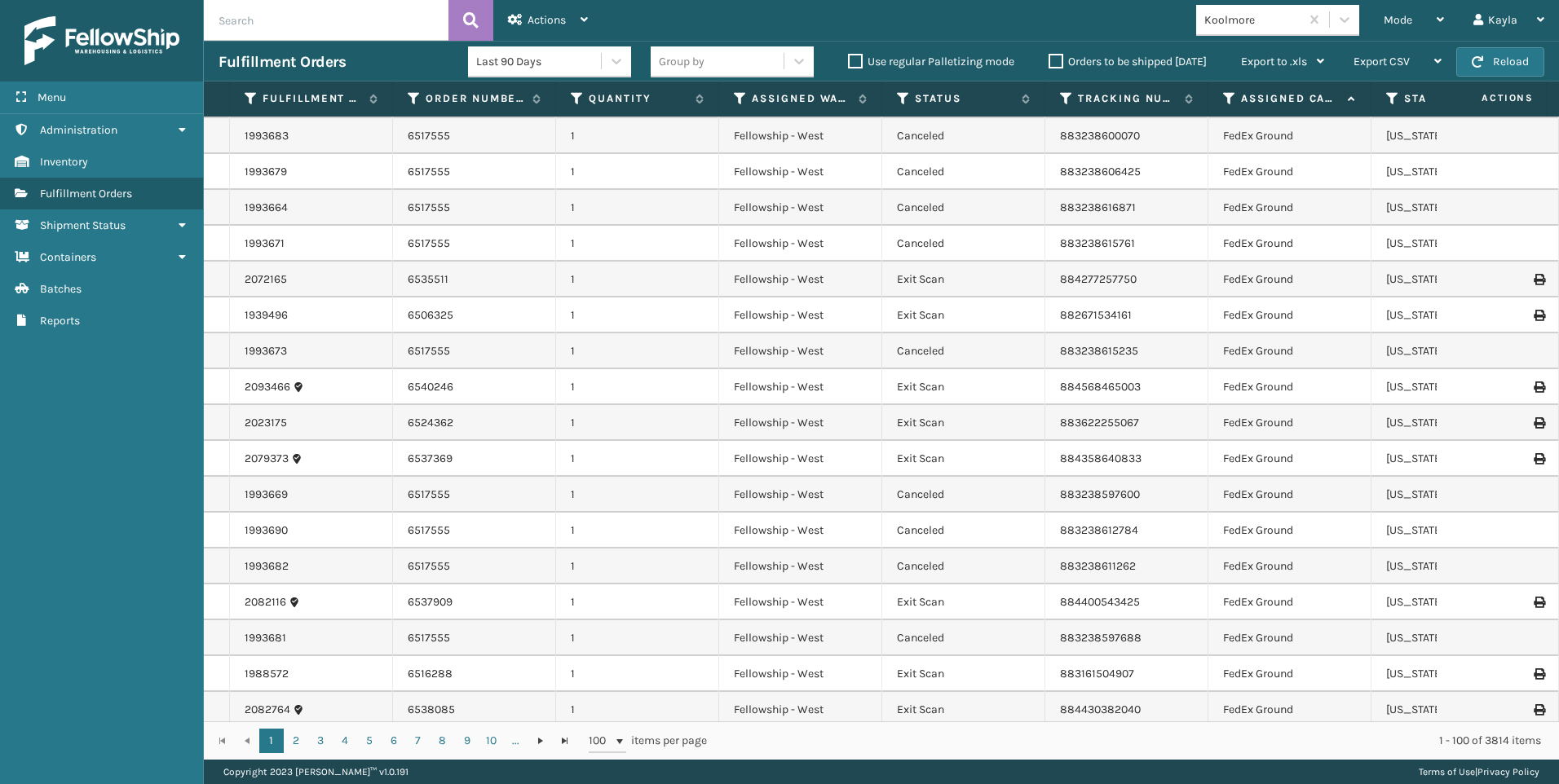
scroll to position [734, 0]
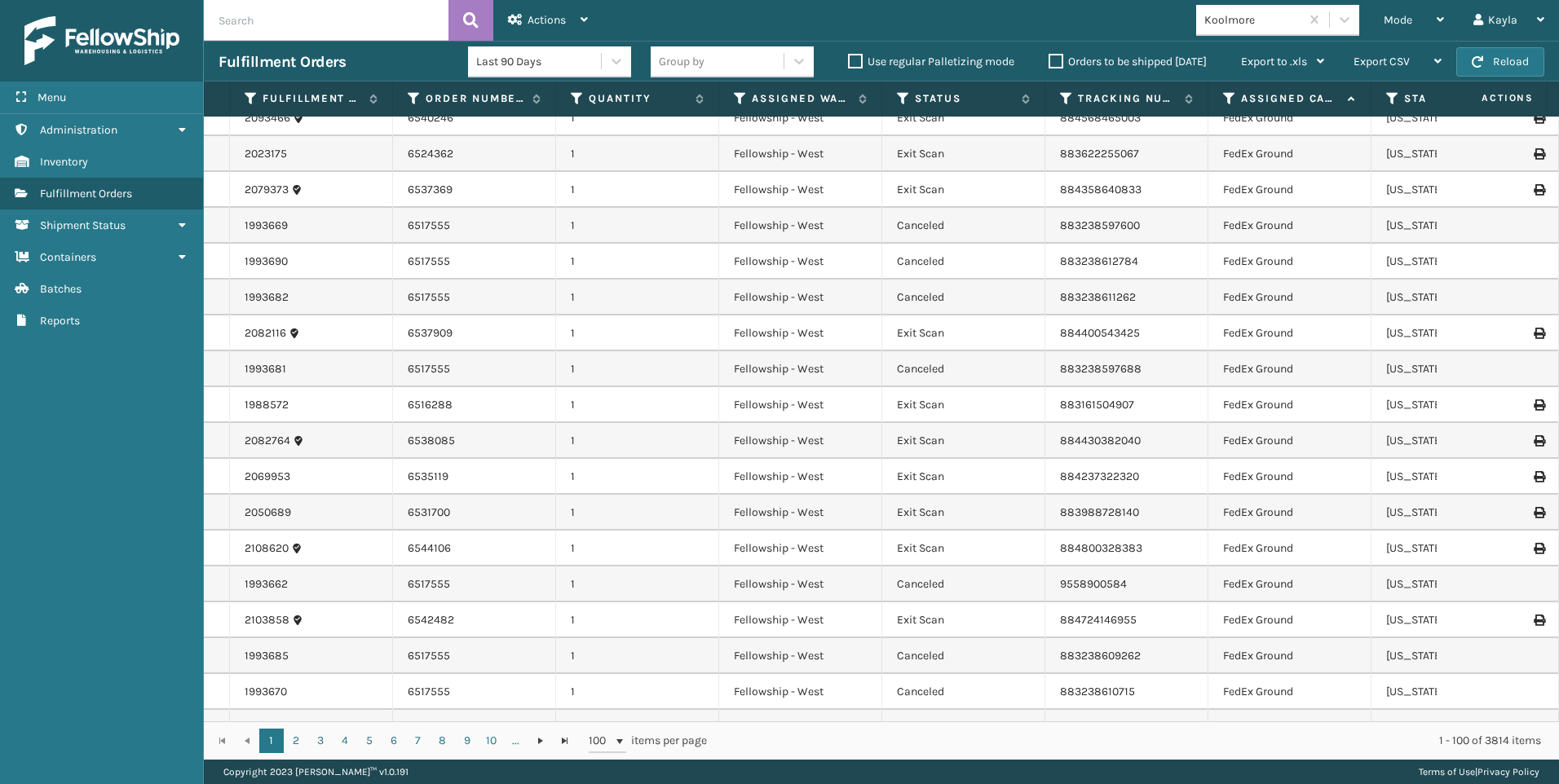
click at [278, 18] on input "text" at bounding box center [327, 20] width 245 height 40
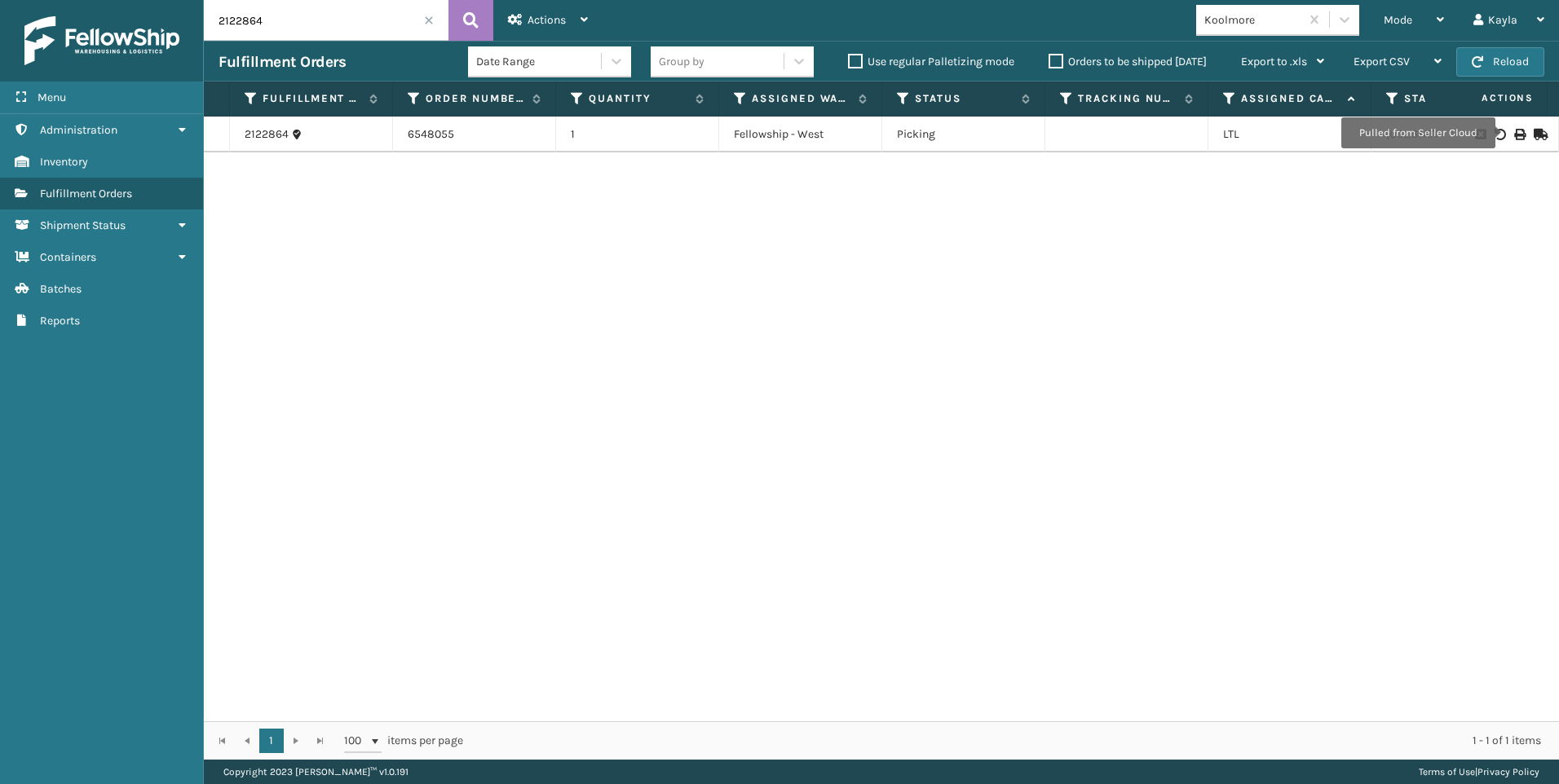
click at [1514, 133] on icon at bounding box center [1519, 134] width 10 height 11
drag, startPoint x: 88, startPoint y: 49, endPoint x: 47, endPoint y: 50, distance: 41.0
click at [64, 0] on div "Menu Administration Inventory Fulfillment Orders Shipment Status Containers Bat…" at bounding box center [779, 0] width 1559 height 0
click at [1514, 138] on icon at bounding box center [1519, 134] width 10 height 11
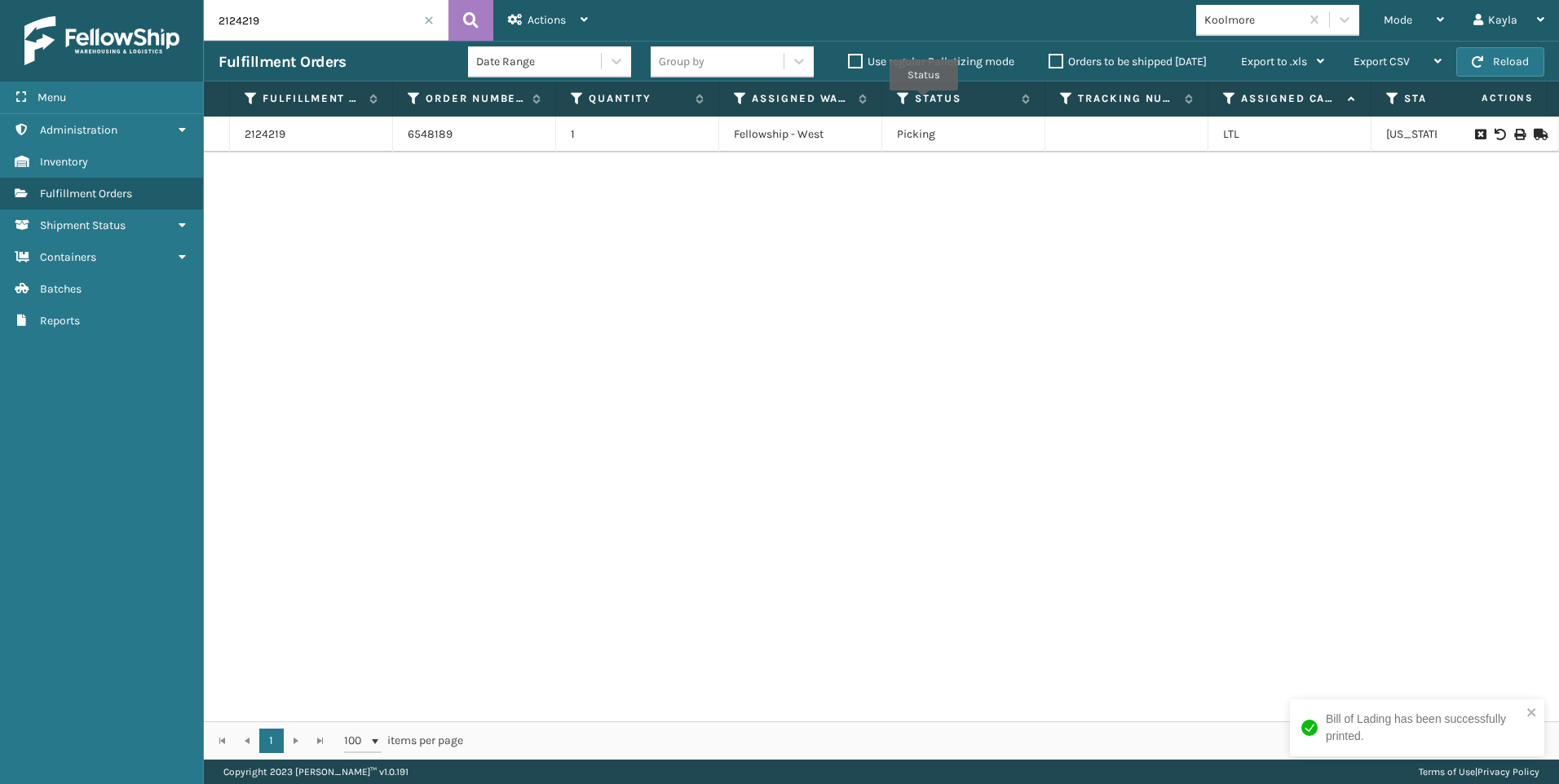
drag, startPoint x: 292, startPoint y: 18, endPoint x: 0, endPoint y: 40, distance: 292.8
click at [0, 35] on html "Bill of Lading has been successfully printed. Menu Administration Inventory Ful…" at bounding box center [779, 392] width 1559 height 784
click at [1507, 127] on td at bounding box center [1497, 134] width 122 height 36
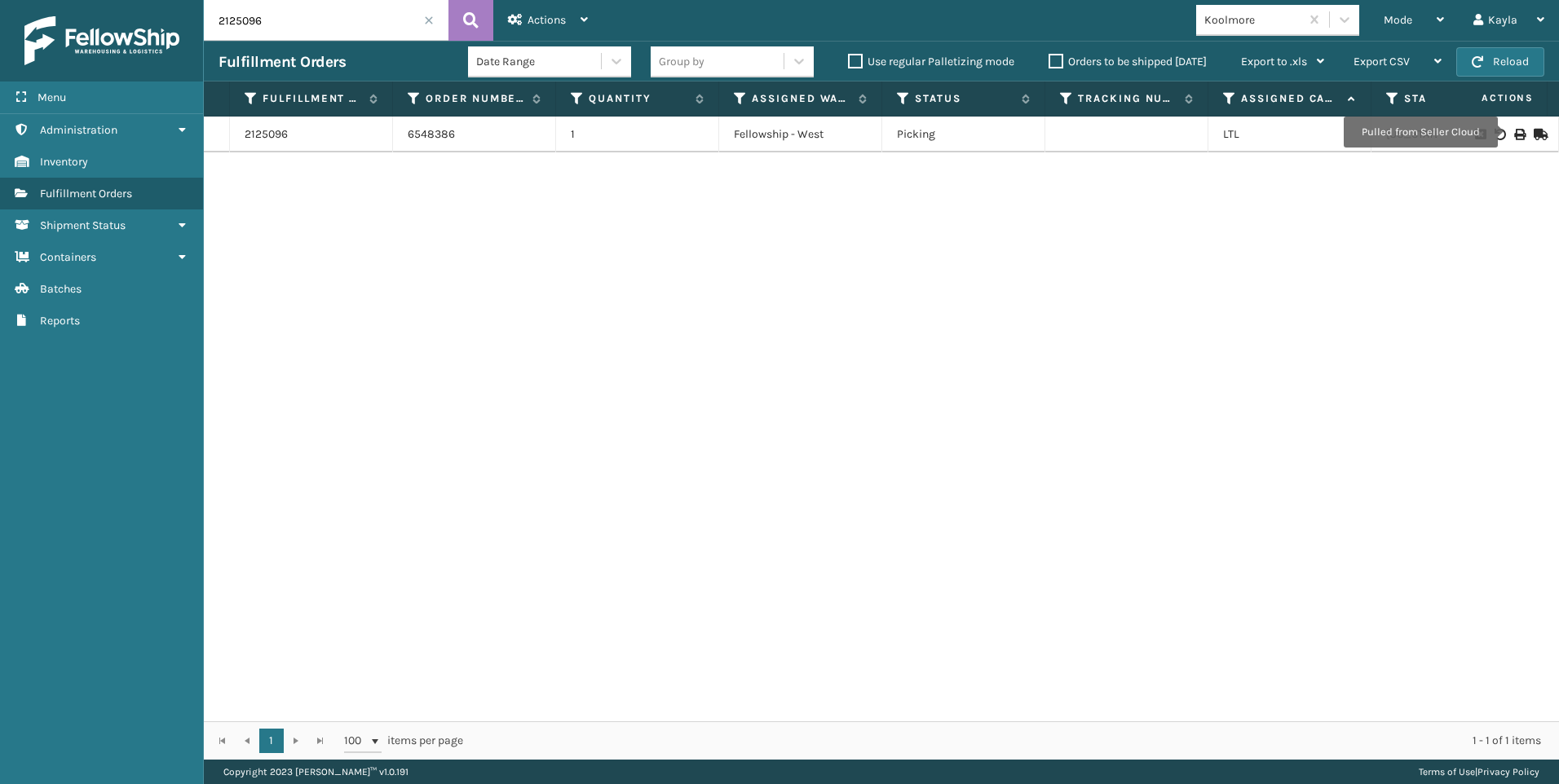
click at [1514, 132] on icon at bounding box center [1519, 134] width 10 height 11
click at [312, 24] on input "2125096" at bounding box center [327, 20] width 245 height 40
click at [83, 0] on div "Menu Administration Inventory Fulfillment Orders Shipment Status Containers Bat…" at bounding box center [779, 0] width 1559 height 0
click at [1514, 132] on icon at bounding box center [1519, 134] width 10 height 11
click at [334, 26] on input "2125912" at bounding box center [327, 20] width 245 height 40
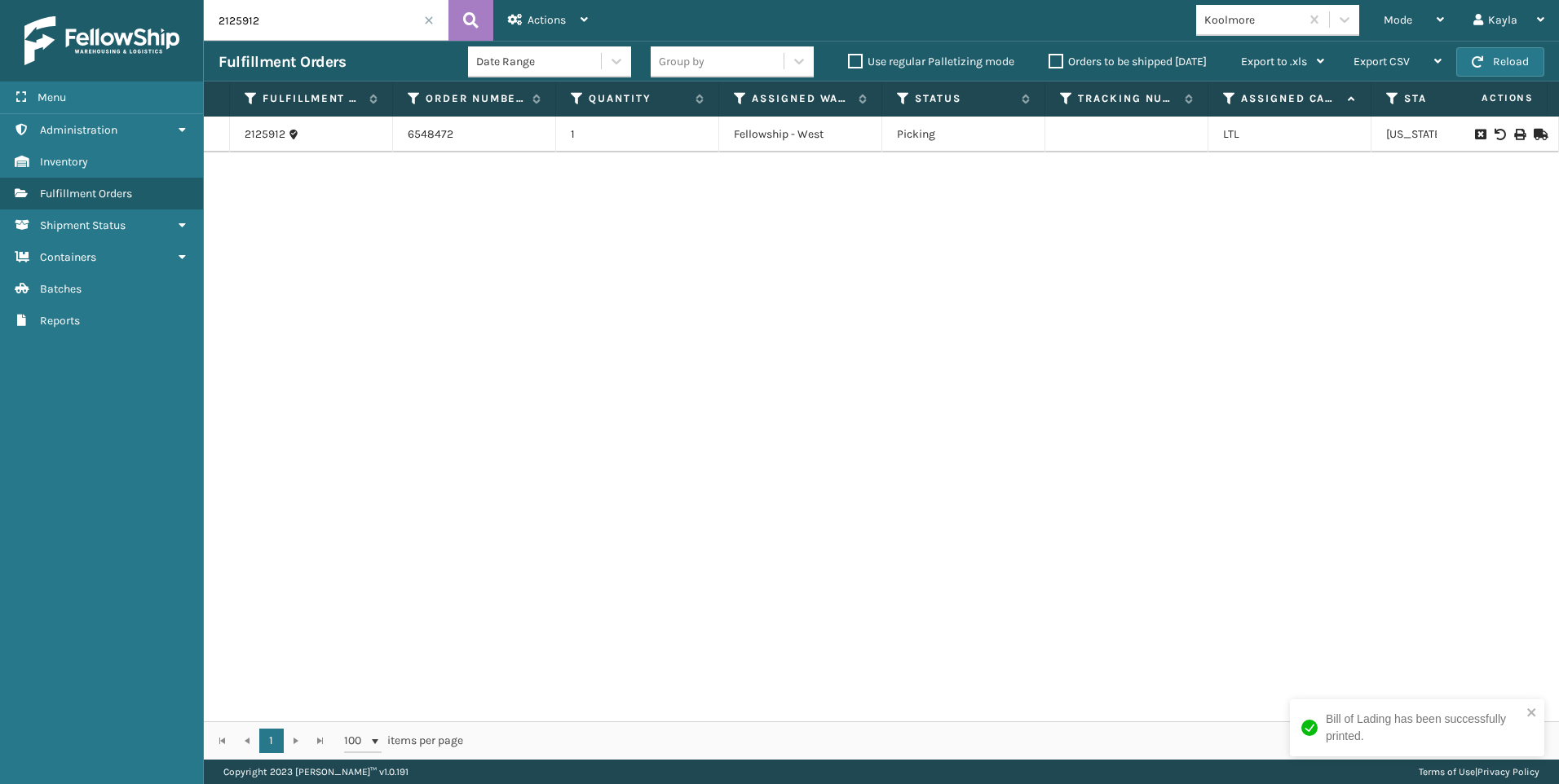
drag, startPoint x: 211, startPoint y: 14, endPoint x: 0, endPoint y: 23, distance: 211.2
click at [0, 20] on html "Bill of Lading has been successfully printed. Menu Administration Inventory Ful…" at bounding box center [779, 392] width 1559 height 784
click at [1514, 136] on icon at bounding box center [1519, 134] width 10 height 11
drag, startPoint x: 261, startPoint y: 17, endPoint x: 145, endPoint y: 21, distance: 116.1
click at [155, 0] on div "Menu Administration Inventory Fulfillment Orders Shipment Status Containers Bat…" at bounding box center [779, 0] width 1559 height 0
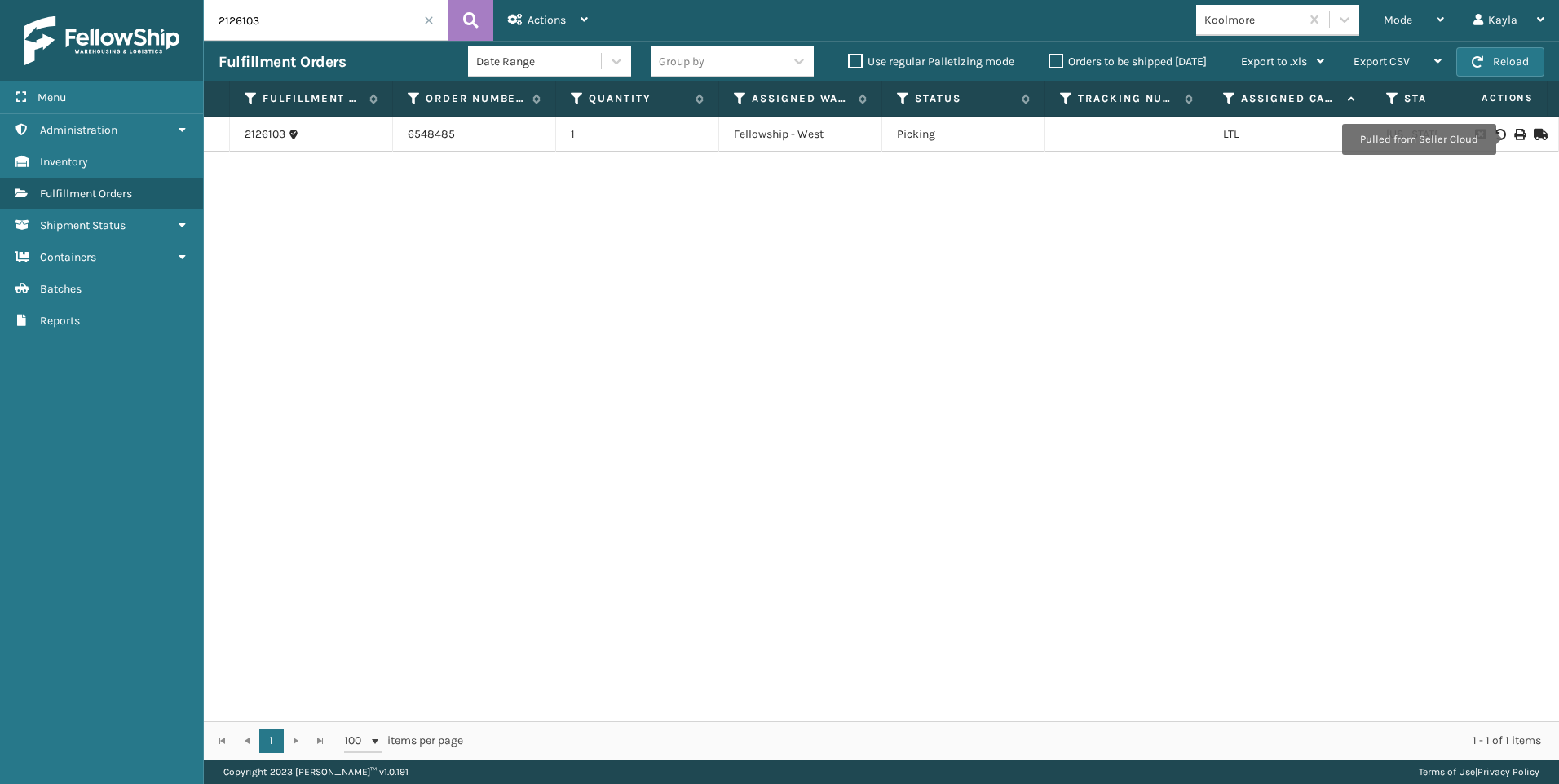
click at [1514, 137] on icon at bounding box center [1519, 134] width 10 height 11
drag, startPoint x: 296, startPoint y: 35, endPoint x: 93, endPoint y: 33, distance: 203.0
click at [102, 0] on div "Menu Administration Inventory Fulfillment Orders Shipment Status Containers Bat…" at bounding box center [779, 0] width 1559 height 0
click at [1514, 136] on icon at bounding box center [1519, 134] width 10 height 11
drag, startPoint x: 345, startPoint y: 40, endPoint x: 291, endPoint y: 27, distance: 55.5
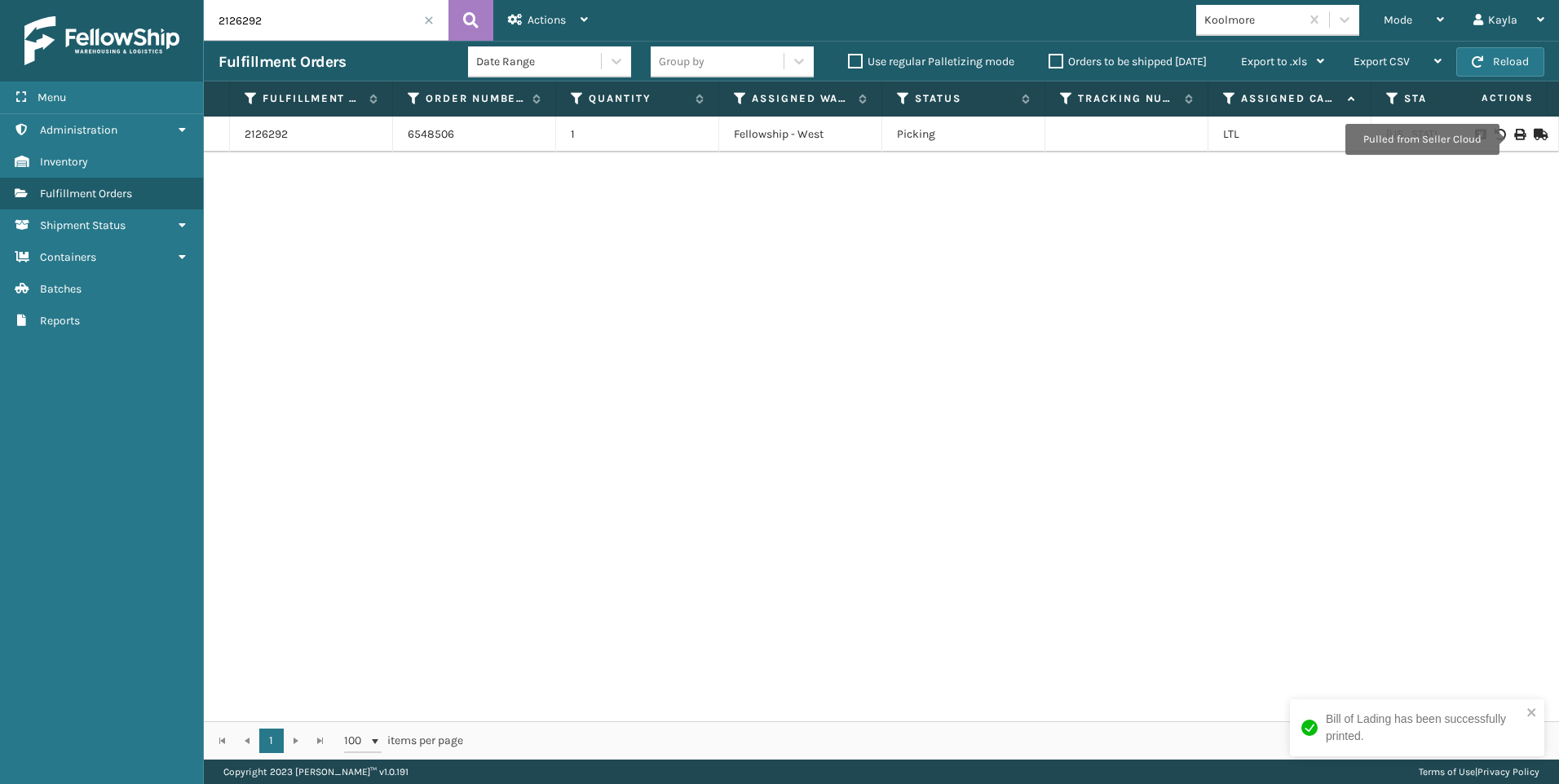
click at [340, 40] on div "2126292 Actions Settings Remove All Filters Export Labels Bulk Print Close Out …" at bounding box center [881, 379] width 1355 height 759
drag, startPoint x: 276, startPoint y: 20, endPoint x: 109, endPoint y: 28, distance: 167.2
click at [137, 0] on div "Menu Administration Inventory Fulfillment Orders Shipment Status Containers Bat…" at bounding box center [779, 0] width 1559 height 0
click at [1514, 132] on icon at bounding box center [1519, 134] width 10 height 11
click at [1514, 133] on icon at bounding box center [1519, 134] width 10 height 11
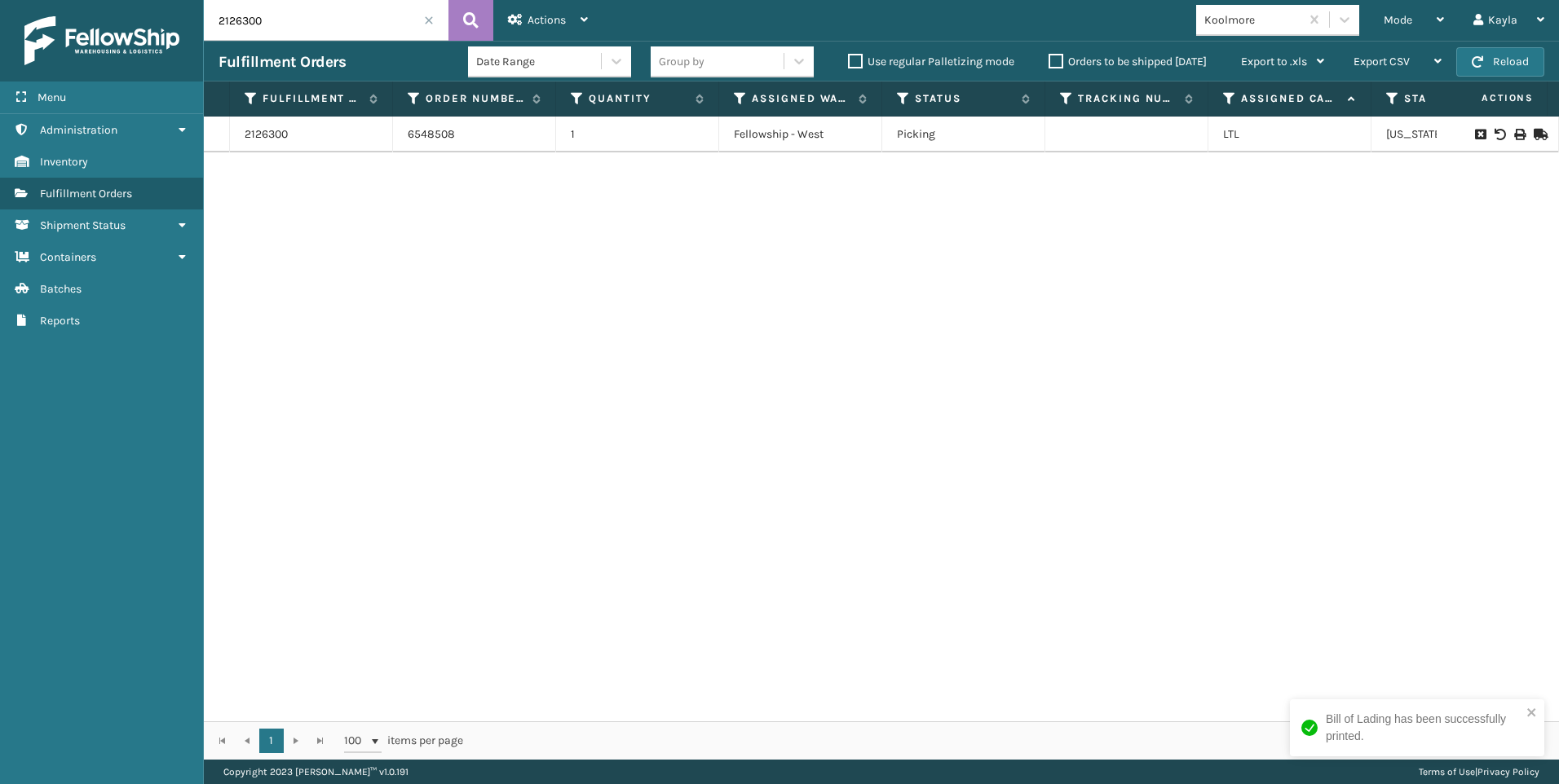
click at [287, 23] on input "2126300" at bounding box center [327, 20] width 245 height 40
click at [38, 0] on div "Menu Administration Inventory Fulfillment Orders Shipment Status Containers Bat…" at bounding box center [779, 0] width 1559 height 0
click at [1514, 128] on icon at bounding box center [1519, 134] width 10 height 11
drag, startPoint x: 289, startPoint y: 33, endPoint x: 19, endPoint y: 32, distance: 270.0
click at [92, 0] on div "Menu Administration Inventory Fulfillment Orders Shipment Status Containers Bat…" at bounding box center [779, 0] width 1559 height 0
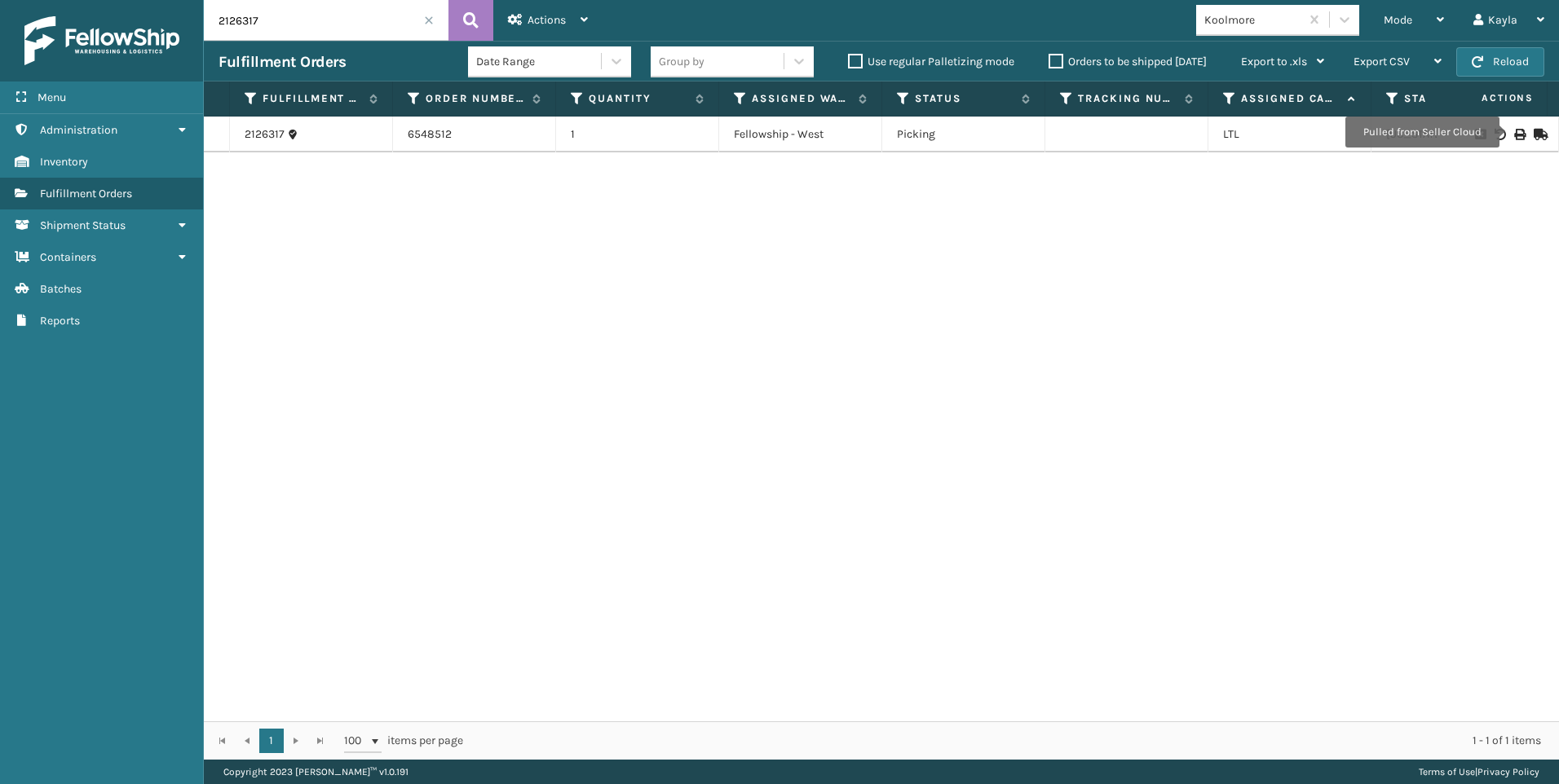
click at [1514, 132] on icon at bounding box center [1519, 134] width 10 height 11
click at [254, 35] on input "2126317" at bounding box center [327, 20] width 245 height 40
drag, startPoint x: 254, startPoint y: 25, endPoint x: 146, endPoint y: 13, distance: 108.7
click at [187, 0] on div "Menu Administration Inventory Fulfillment Orders Shipment Status Containers Bat…" at bounding box center [779, 0] width 1559 height 0
click at [1500, 127] on td at bounding box center [1497, 134] width 122 height 36
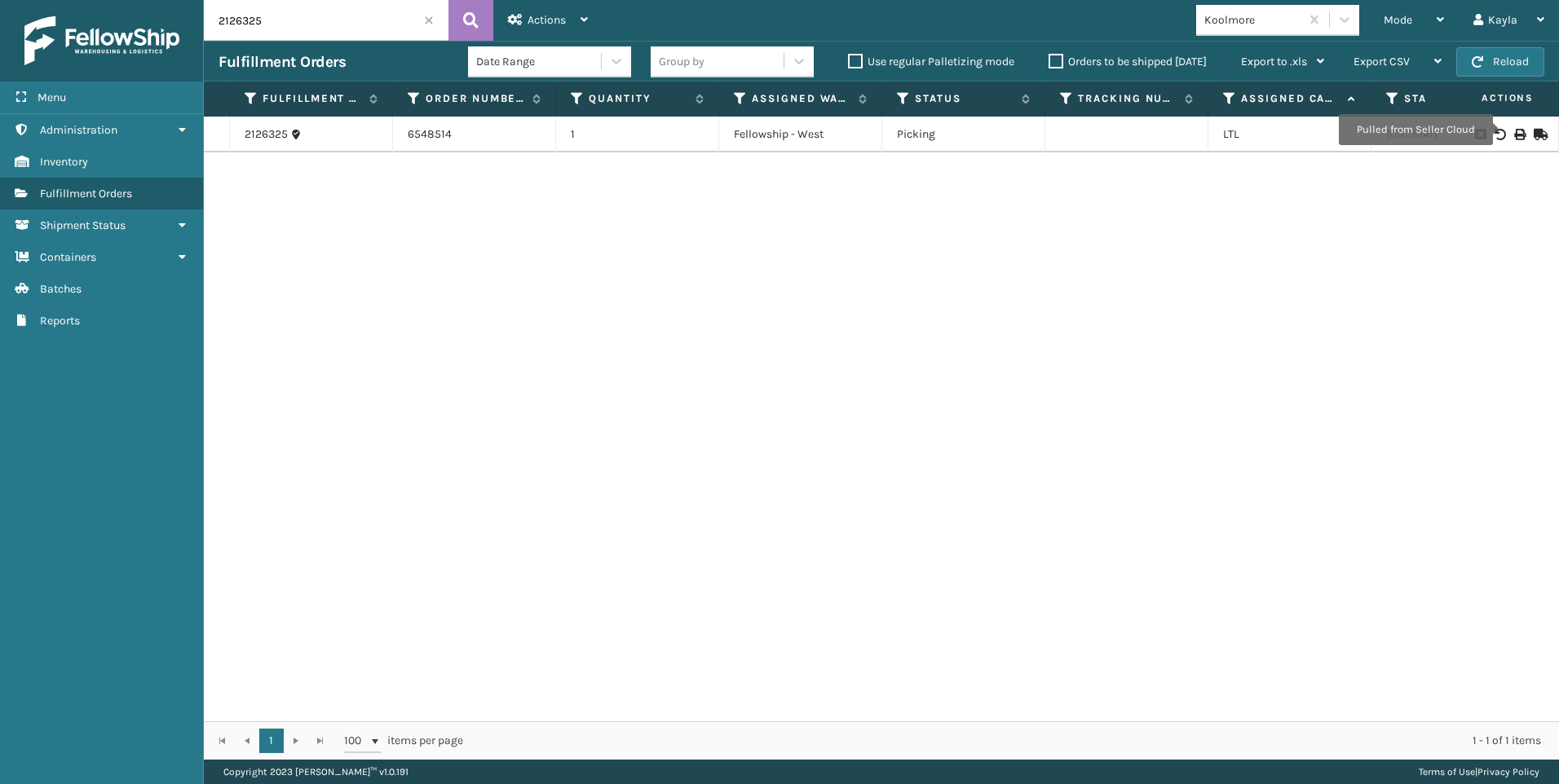
click at [1514, 131] on icon at bounding box center [1519, 134] width 10 height 11
drag, startPoint x: 283, startPoint y: 23, endPoint x: 46, endPoint y: -1, distance: 238.2
click at [46, 0] on html "Bill of Lading has been successfully printed. Menu Administration Inventory Ful…" at bounding box center [779, 392] width 1559 height 784
click at [1514, 136] on icon at bounding box center [1519, 134] width 10 height 11
drag, startPoint x: 299, startPoint y: 9, endPoint x: 67, endPoint y: 21, distance: 232.3
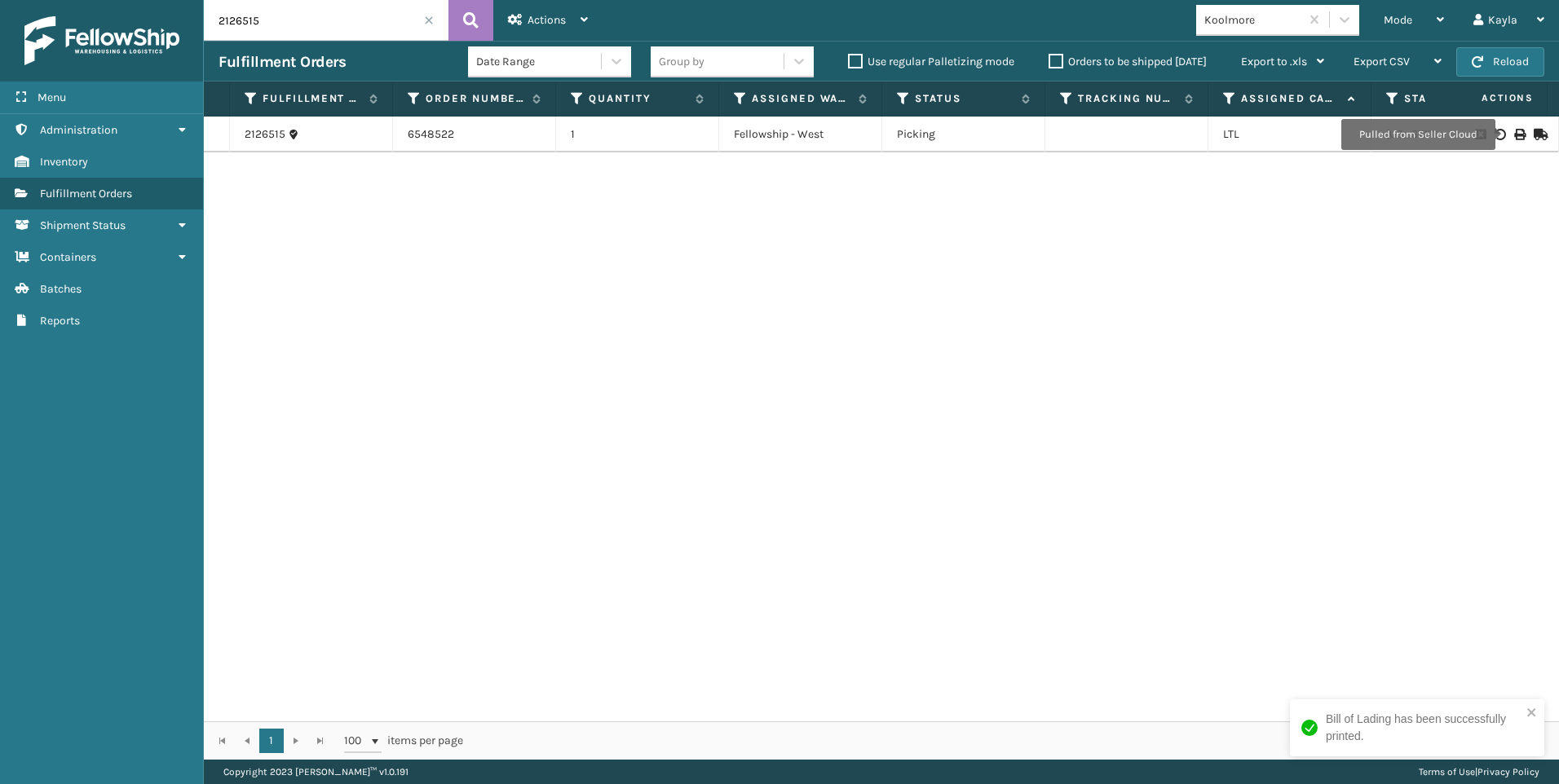
click at [127, 0] on div "Menu Administration Inventory Fulfillment Orders Shipment Status Containers Bat…" at bounding box center [779, 0] width 1559 height 0
click at [1514, 135] on icon at bounding box center [1519, 134] width 10 height 11
click at [254, 27] on input "2126814" at bounding box center [327, 20] width 245 height 40
drag, startPoint x: 254, startPoint y: 27, endPoint x: 193, endPoint y: 26, distance: 61.0
click at [193, 0] on div "Menu Administration Inventory Fulfillment Orders Shipment Status Containers Bat…" at bounding box center [779, 0] width 1559 height 0
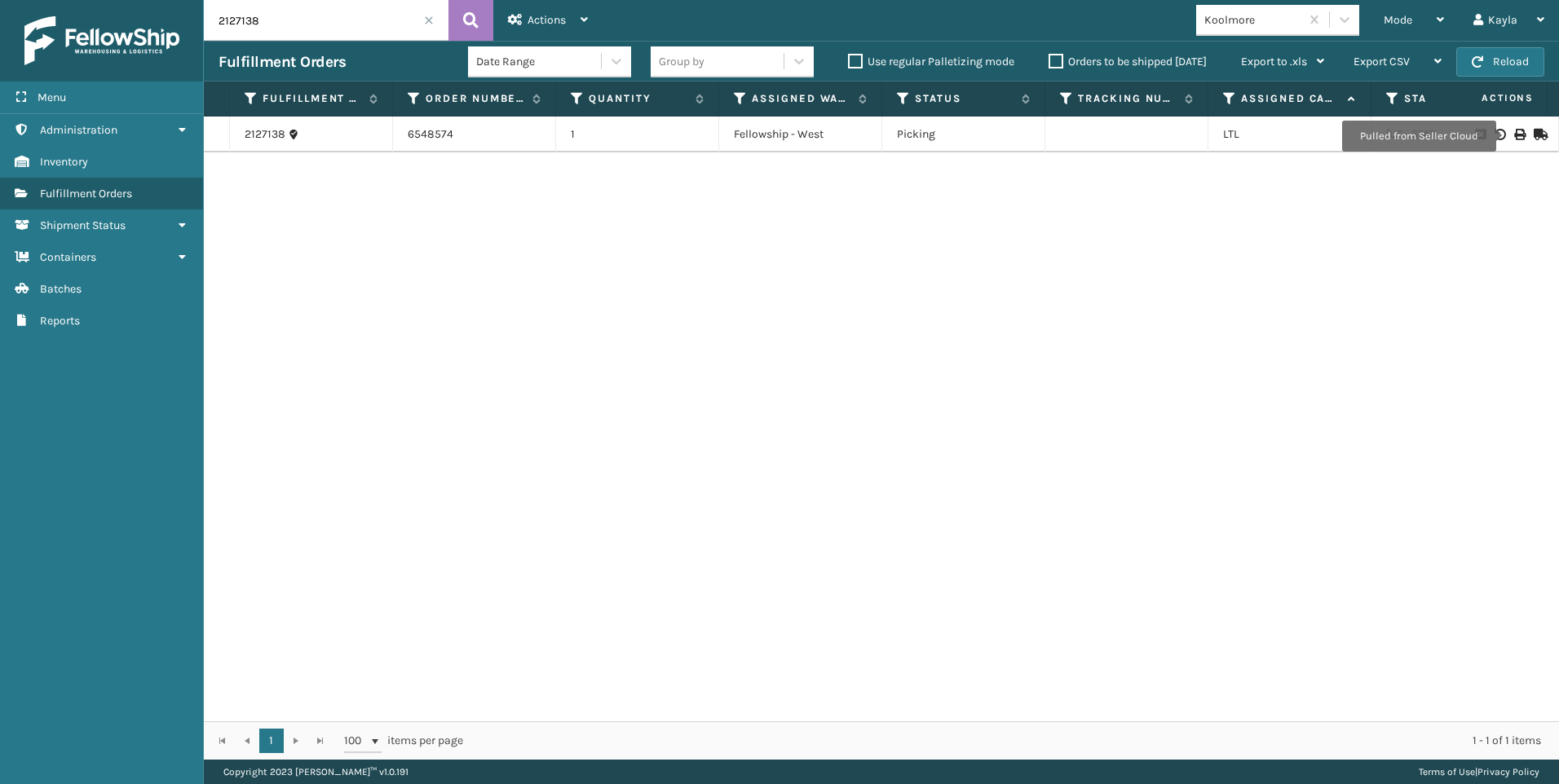
click at [1514, 136] on icon at bounding box center [1519, 134] width 10 height 11
drag, startPoint x: 297, startPoint y: 27, endPoint x: 117, endPoint y: 23, distance: 180.0
click at [149, 0] on div "Menu Administration Inventory Fulfillment Orders Shipment Status Containers Bat…" at bounding box center [779, 0] width 1559 height 0
click at [1515, 131] on div at bounding box center [1497, 134] width 92 height 11
click at [1514, 131] on icon at bounding box center [1519, 134] width 10 height 11
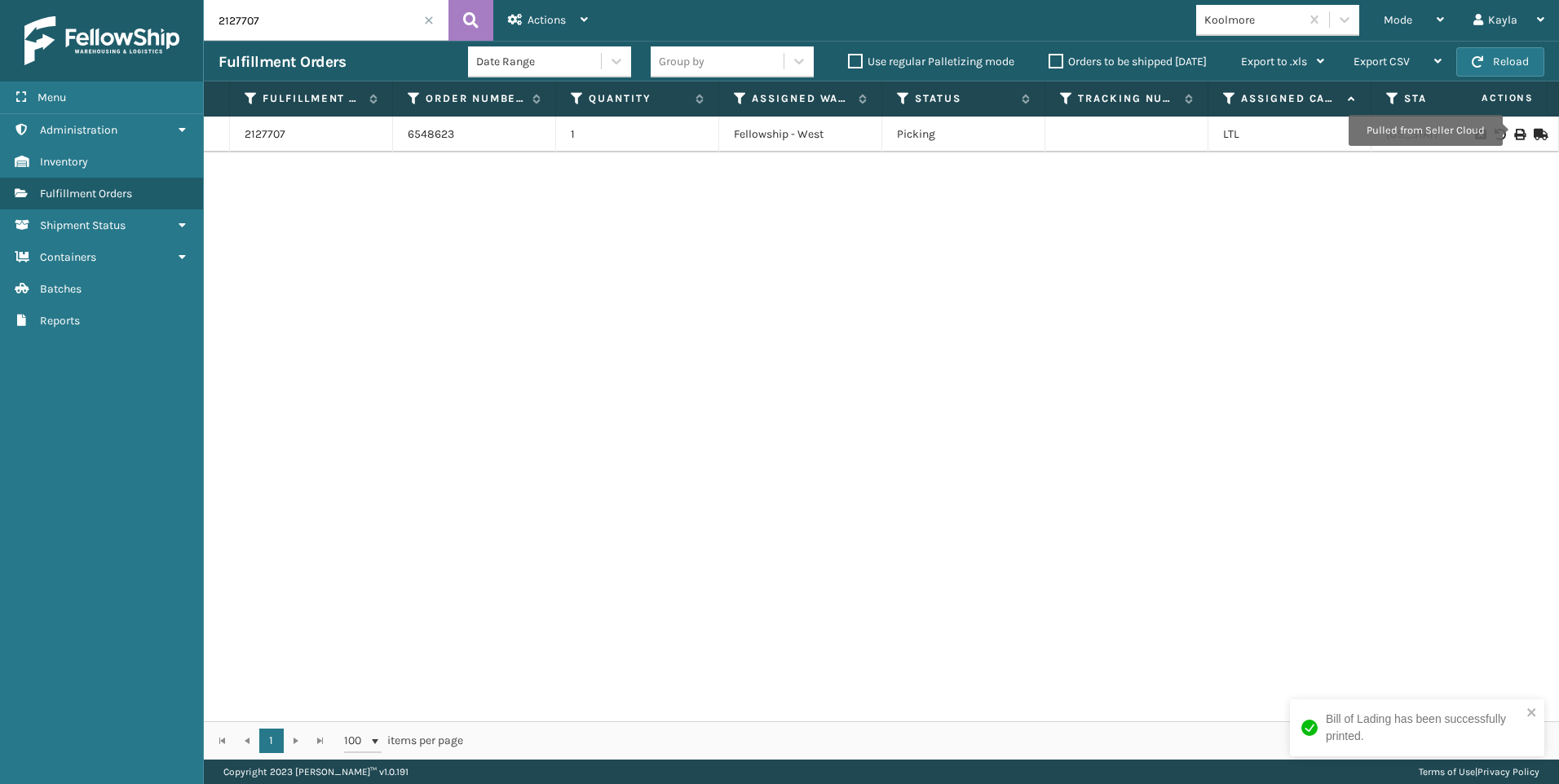
drag, startPoint x: 268, startPoint y: 25, endPoint x: 60, endPoint y: 19, distance: 208.1
click at [62, 0] on div "Menu Administration Inventory Fulfillment Orders Shipment Status Containers Bat…" at bounding box center [779, 0] width 1559 height 0
click at [1514, 132] on icon at bounding box center [1519, 134] width 10 height 11
drag, startPoint x: 268, startPoint y: 16, endPoint x: 138, endPoint y: 31, distance: 130.9
click at [143, 0] on div "Menu Administration Inventory Fulfillment Orders Shipment Status Containers Bat…" at bounding box center [779, 0] width 1559 height 0
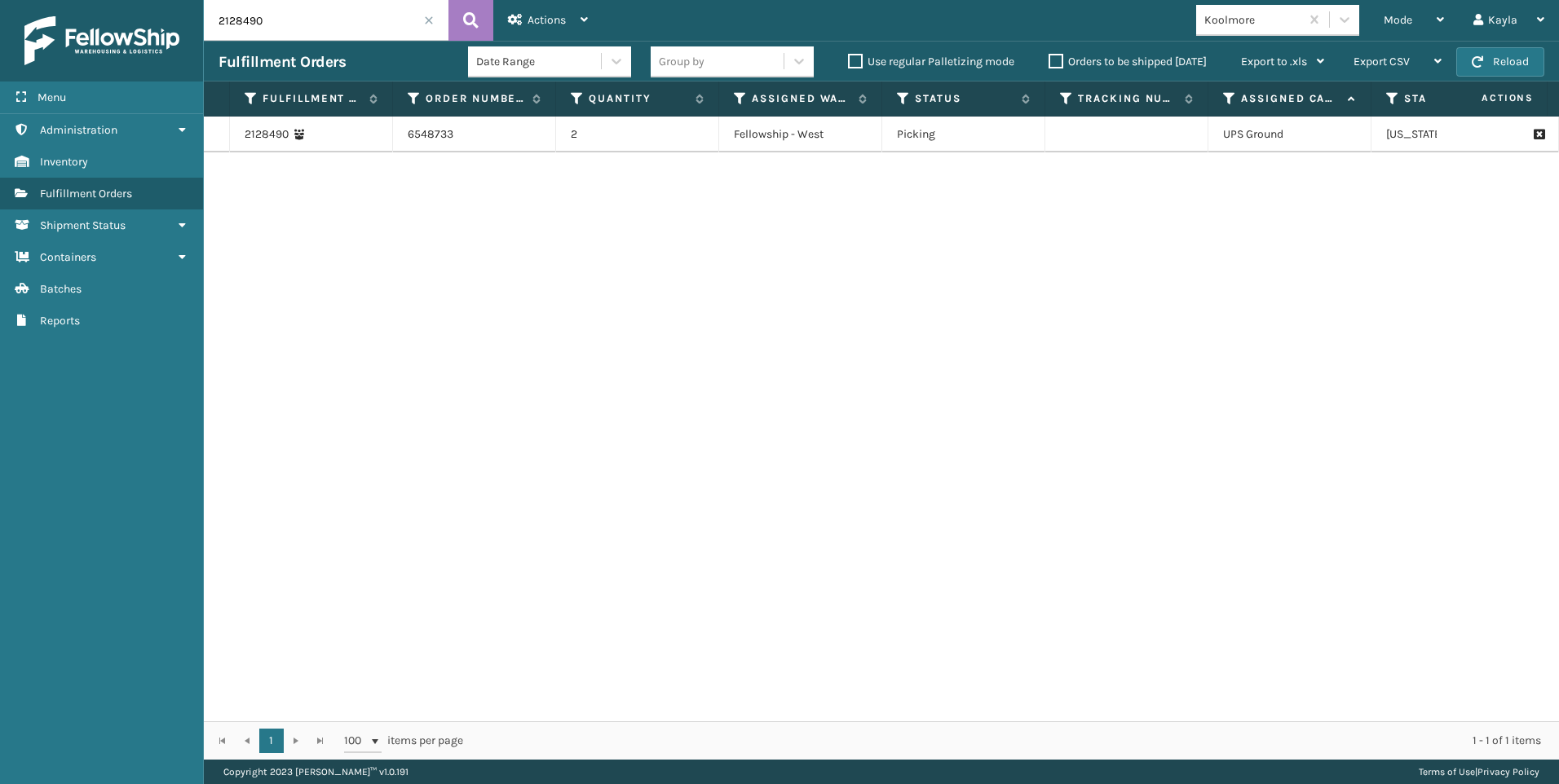
drag, startPoint x: 278, startPoint y: 26, endPoint x: 13, endPoint y: 29, distance: 265.0
click at [51, 0] on div "Menu Administration Inventory Fulfillment Orders Shipment Status Containers Bat…" at bounding box center [779, 0] width 1559 height 0
type input "2128613"
click at [1514, 131] on icon at bounding box center [1519, 134] width 10 height 11
